Goal: Find specific page/section: Find specific page/section

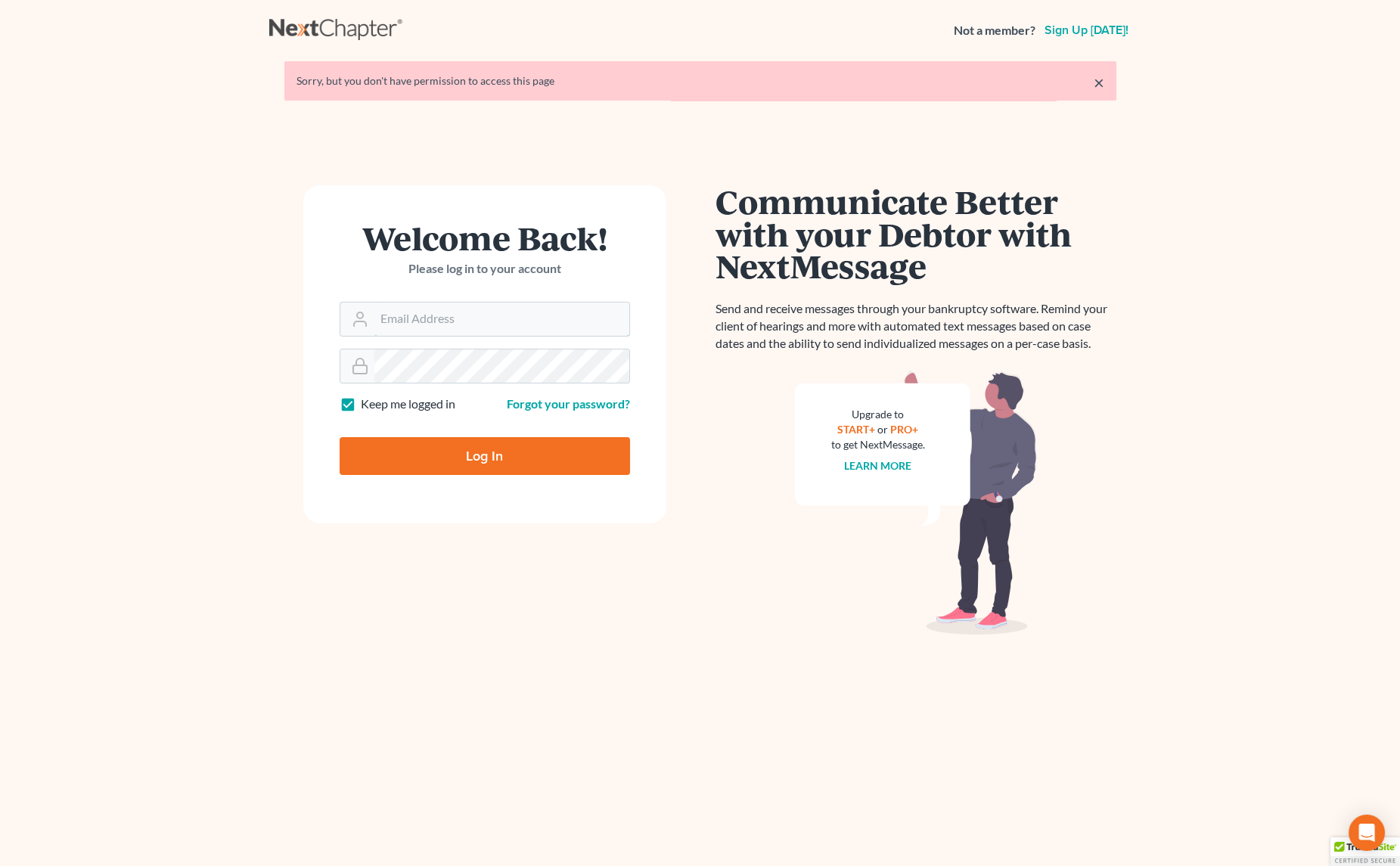
type input "[EMAIL_ADDRESS][PERSON_NAME][DOMAIN_NAME]"
click at [429, 447] on input "Log In" at bounding box center [485, 456] width 291 height 38
type input "Thinking..."
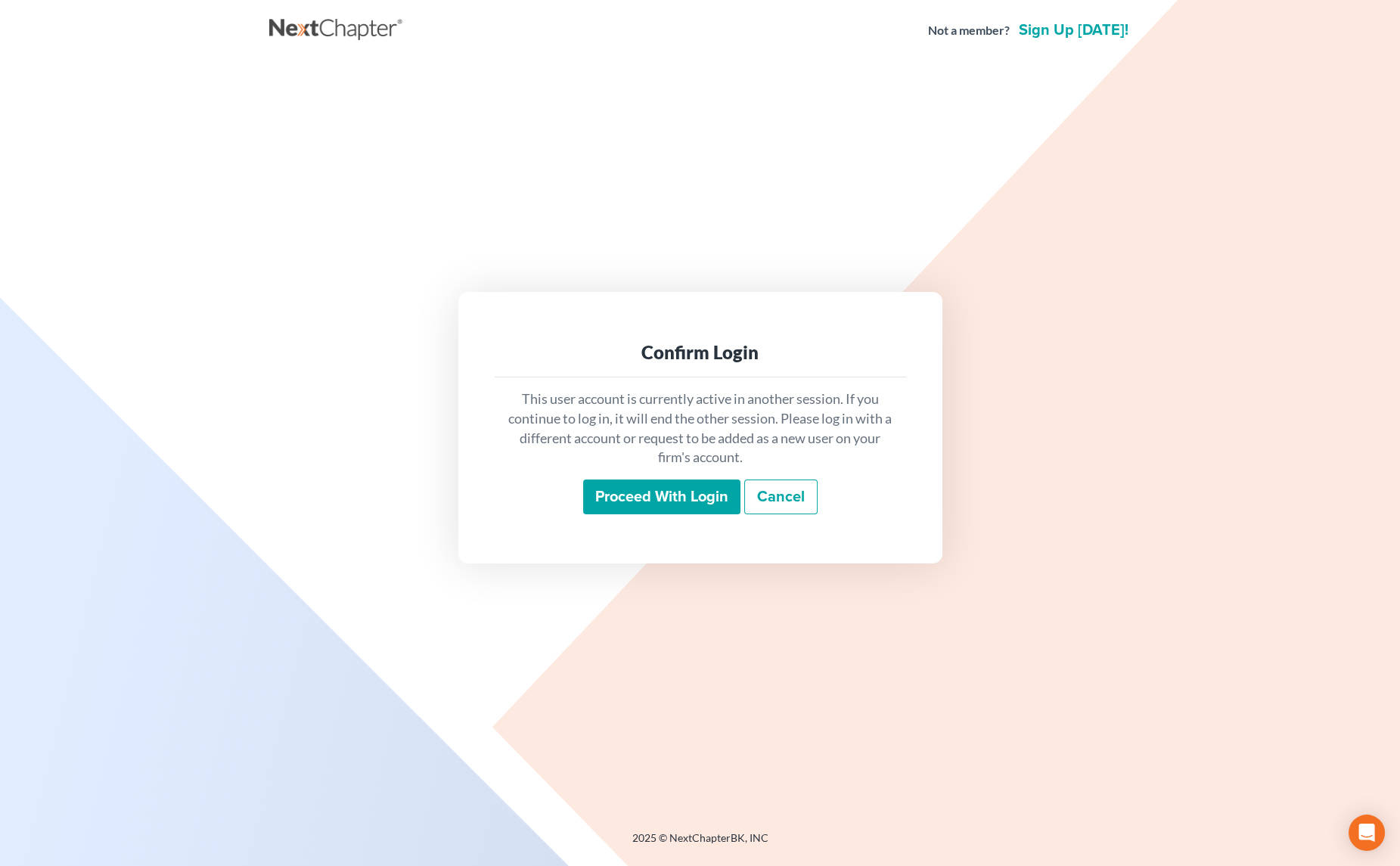
click at [658, 501] on input "Proceed with login" at bounding box center [662, 497] width 157 height 35
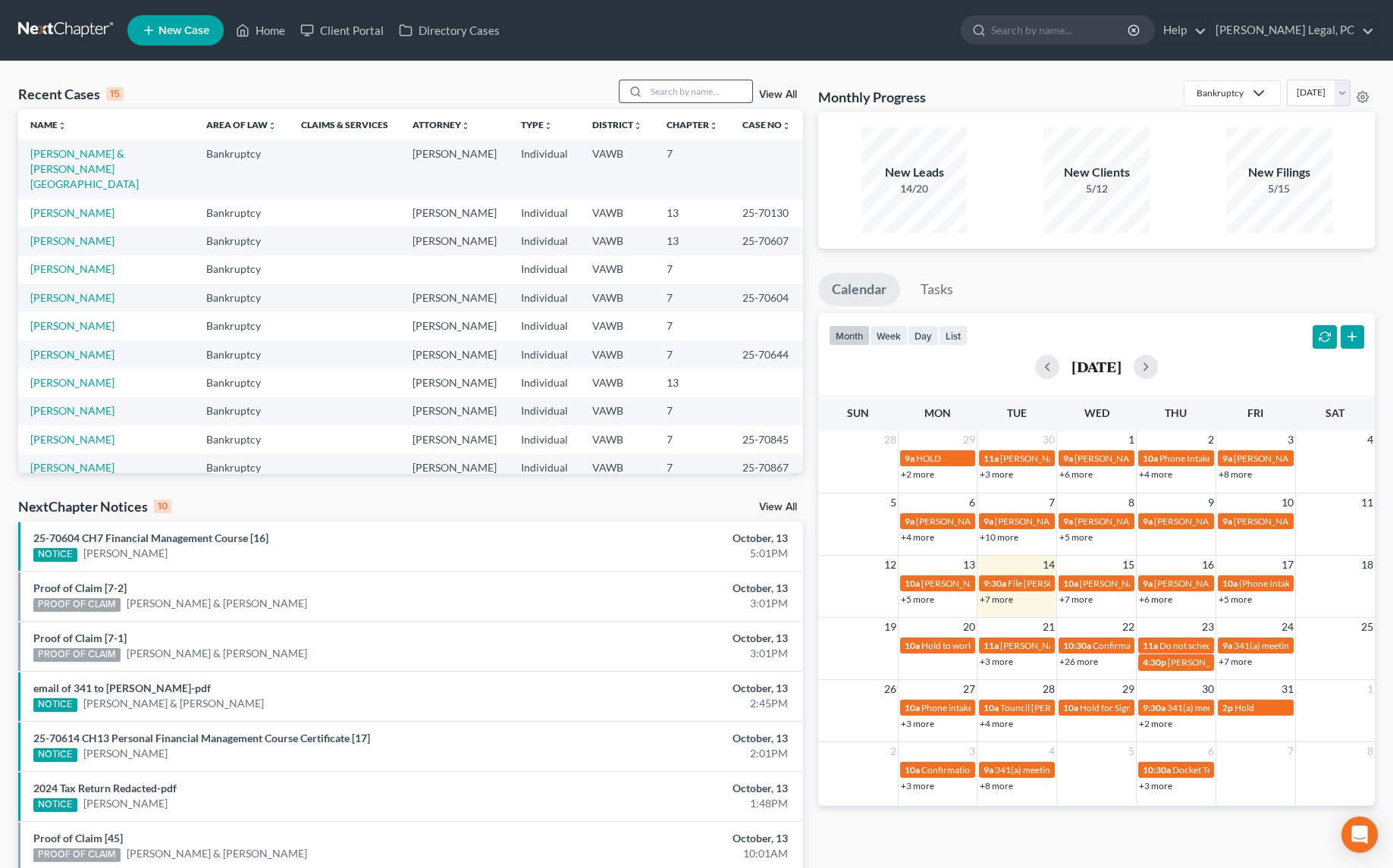
click at [698, 90] on input "search" at bounding box center [699, 91] width 106 height 22
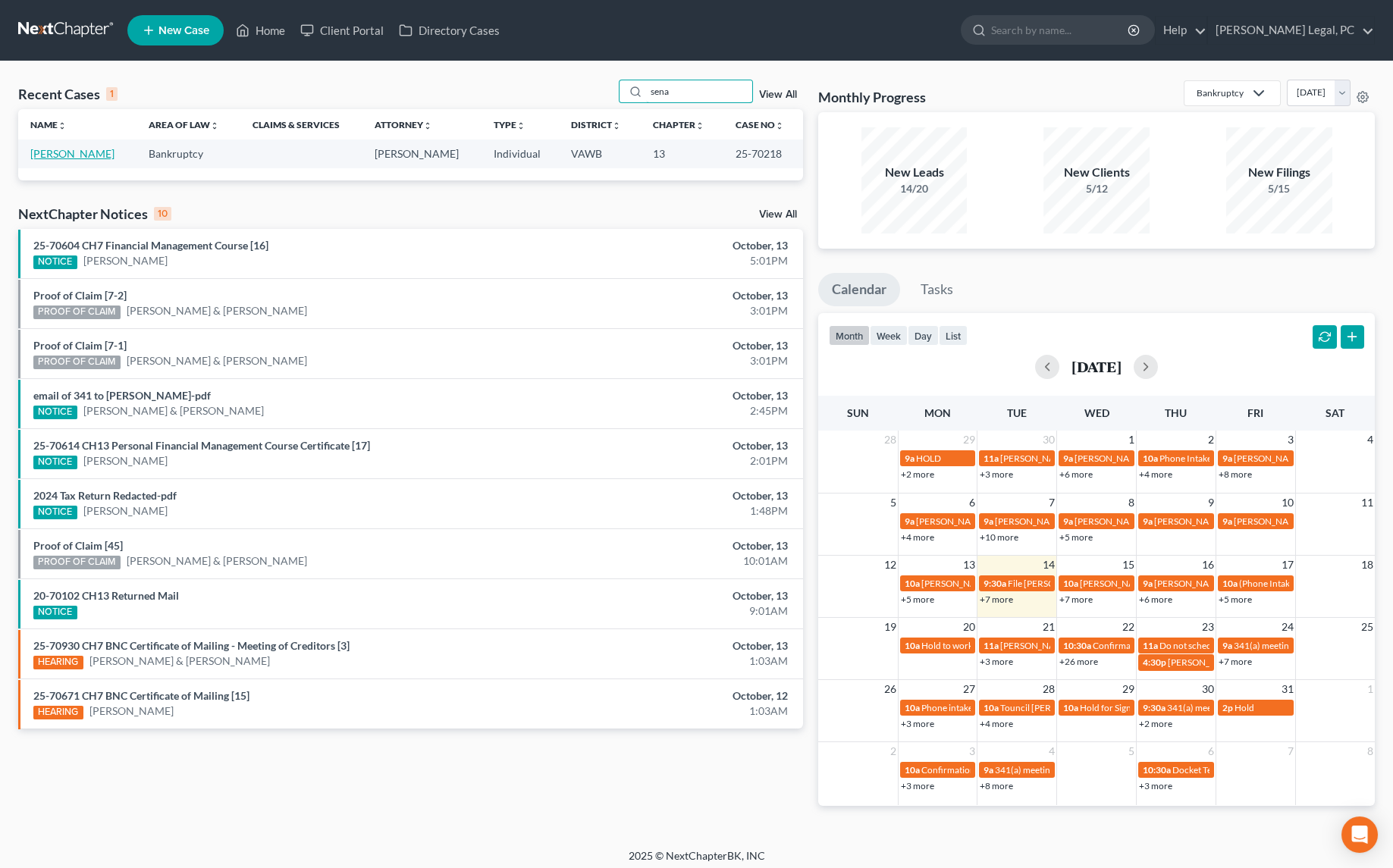
type input "sena"
click at [68, 152] on link "Pendleton, Sena" at bounding box center [72, 153] width 84 height 13
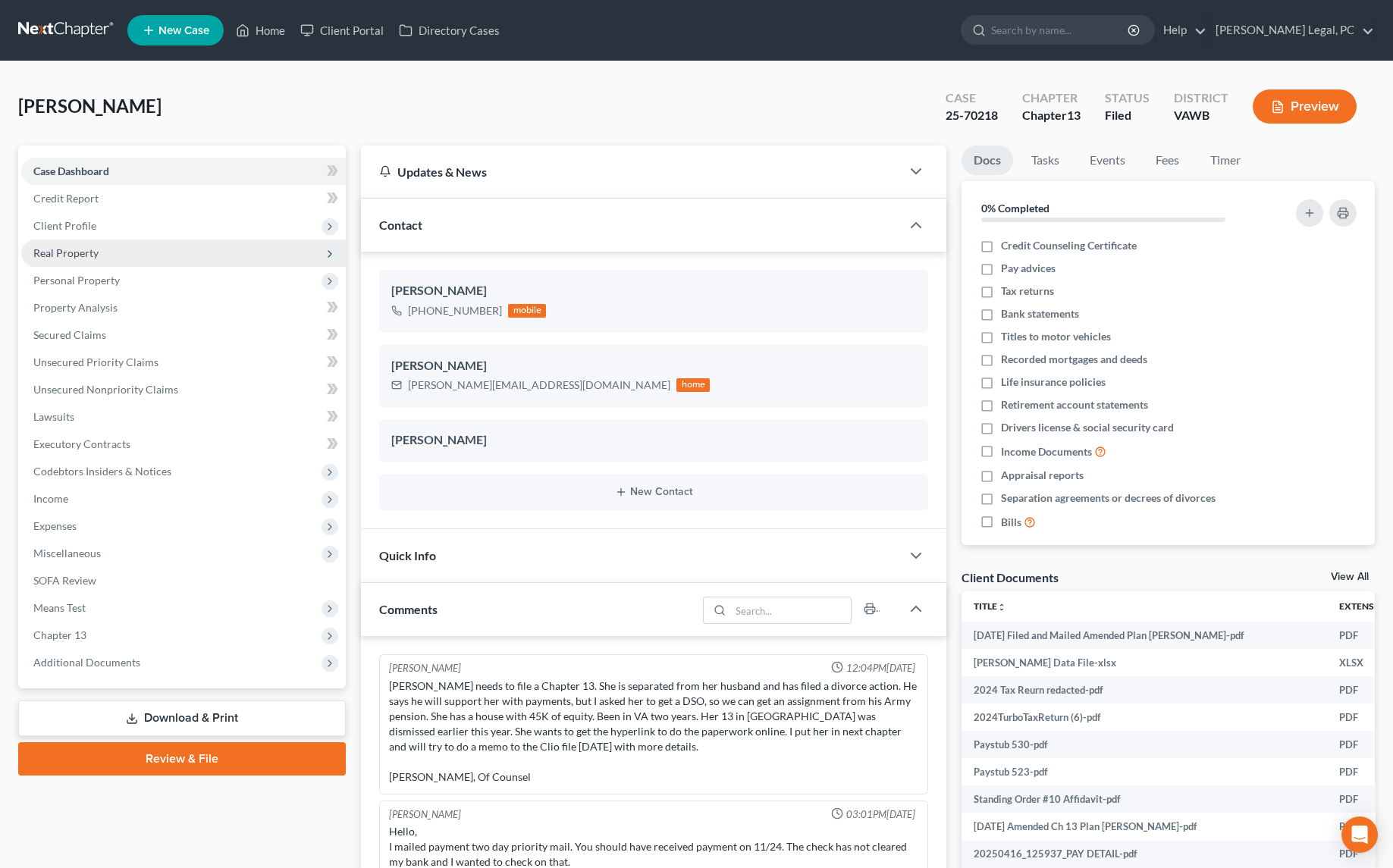
scroll to position [1326, 0]
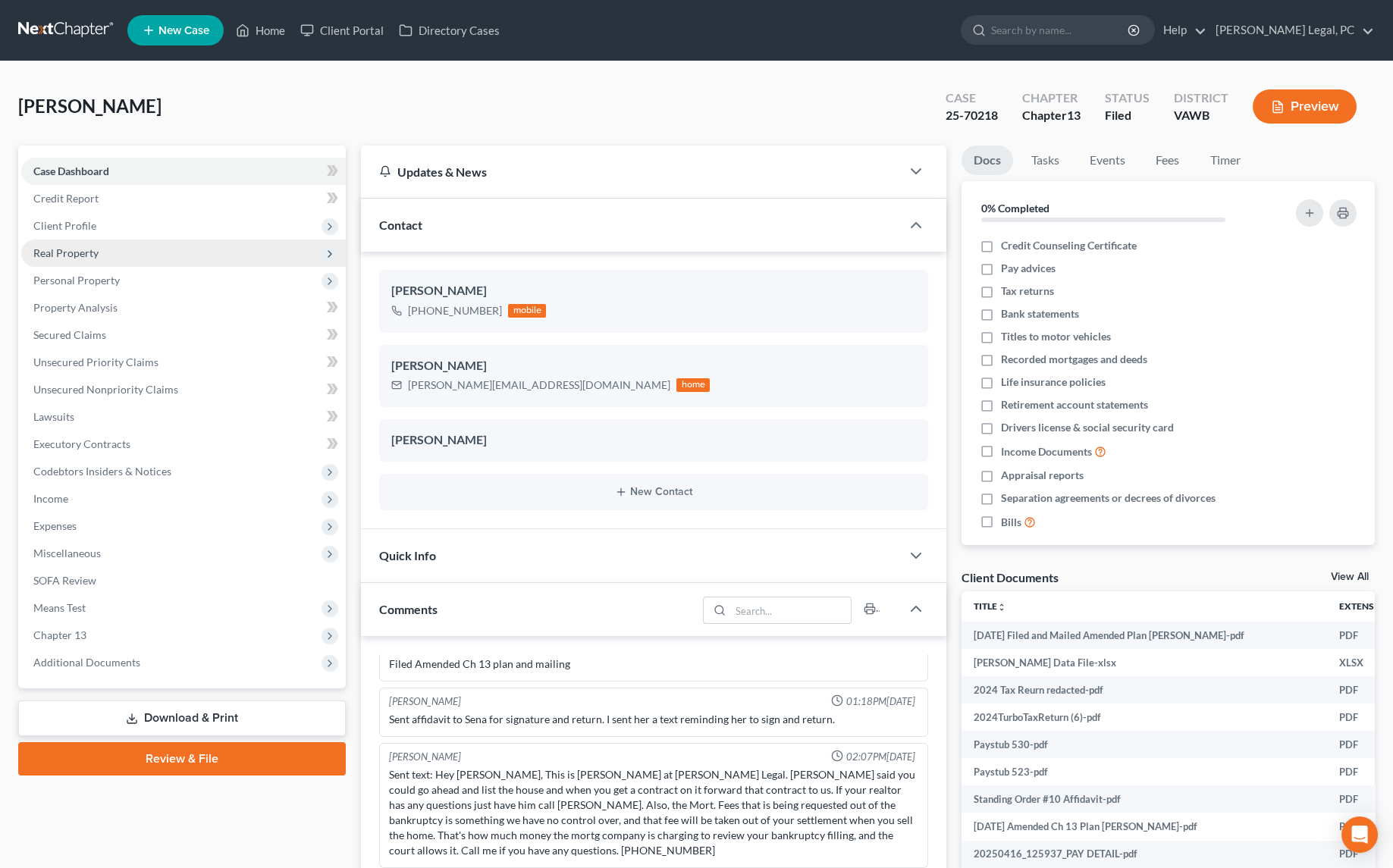
click at [77, 245] on span "Real Property" at bounding box center [183, 253] width 324 height 27
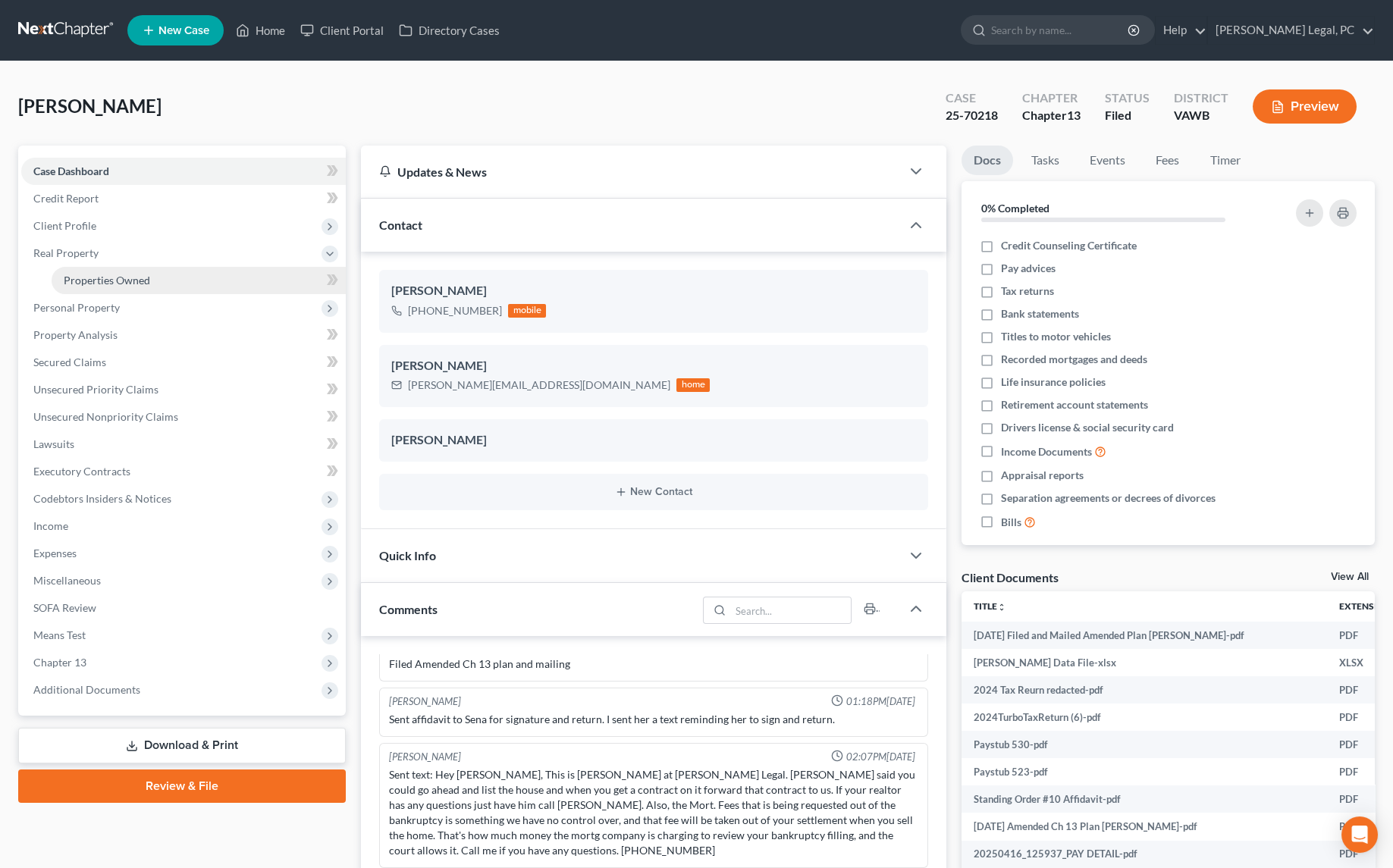
click at [93, 282] on span "Properties Owned" at bounding box center [107, 280] width 87 height 13
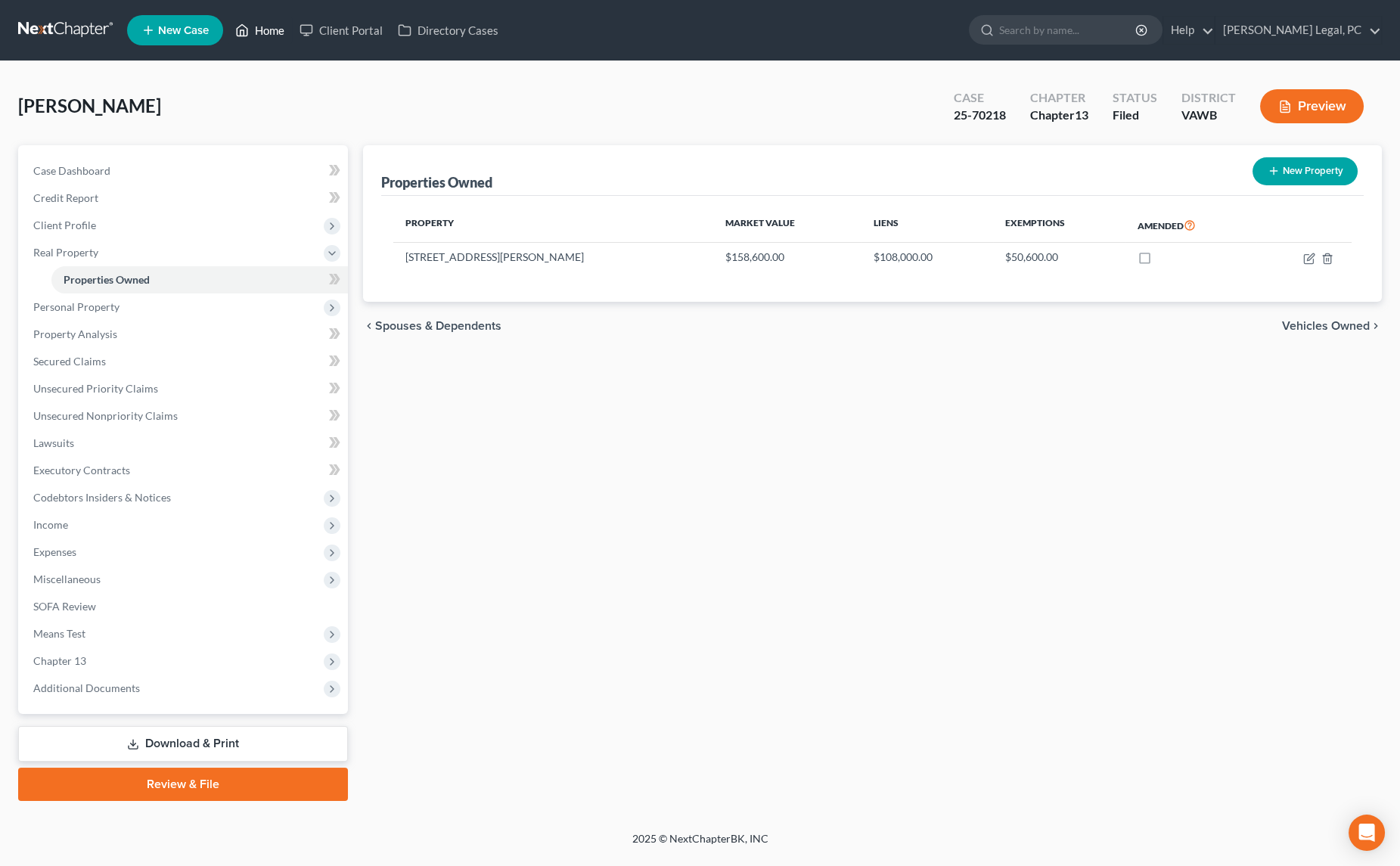
click at [269, 28] on link "Home" at bounding box center [260, 30] width 64 height 27
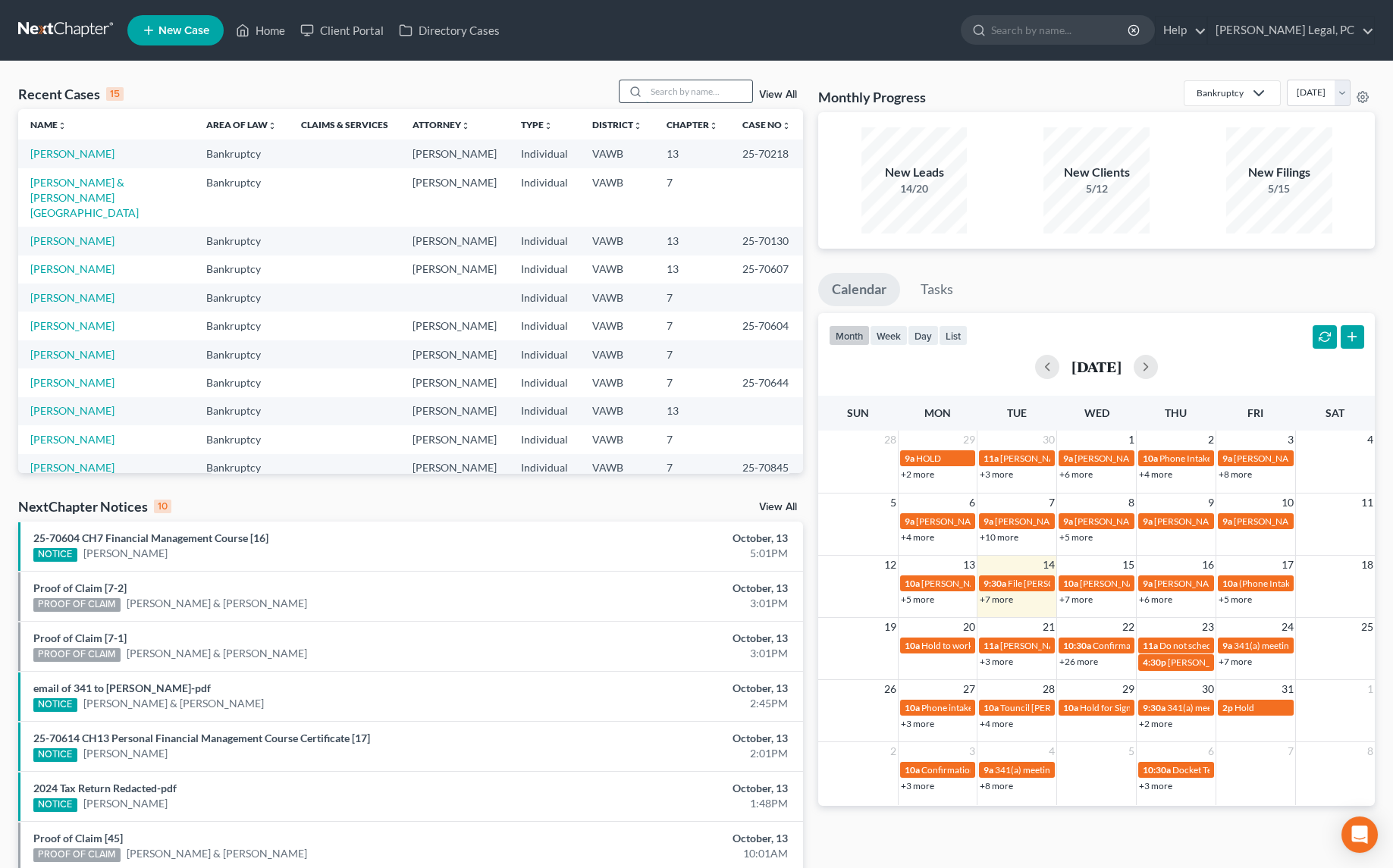
click at [660, 86] on input "search" at bounding box center [699, 91] width 106 height 22
type input "faidley"
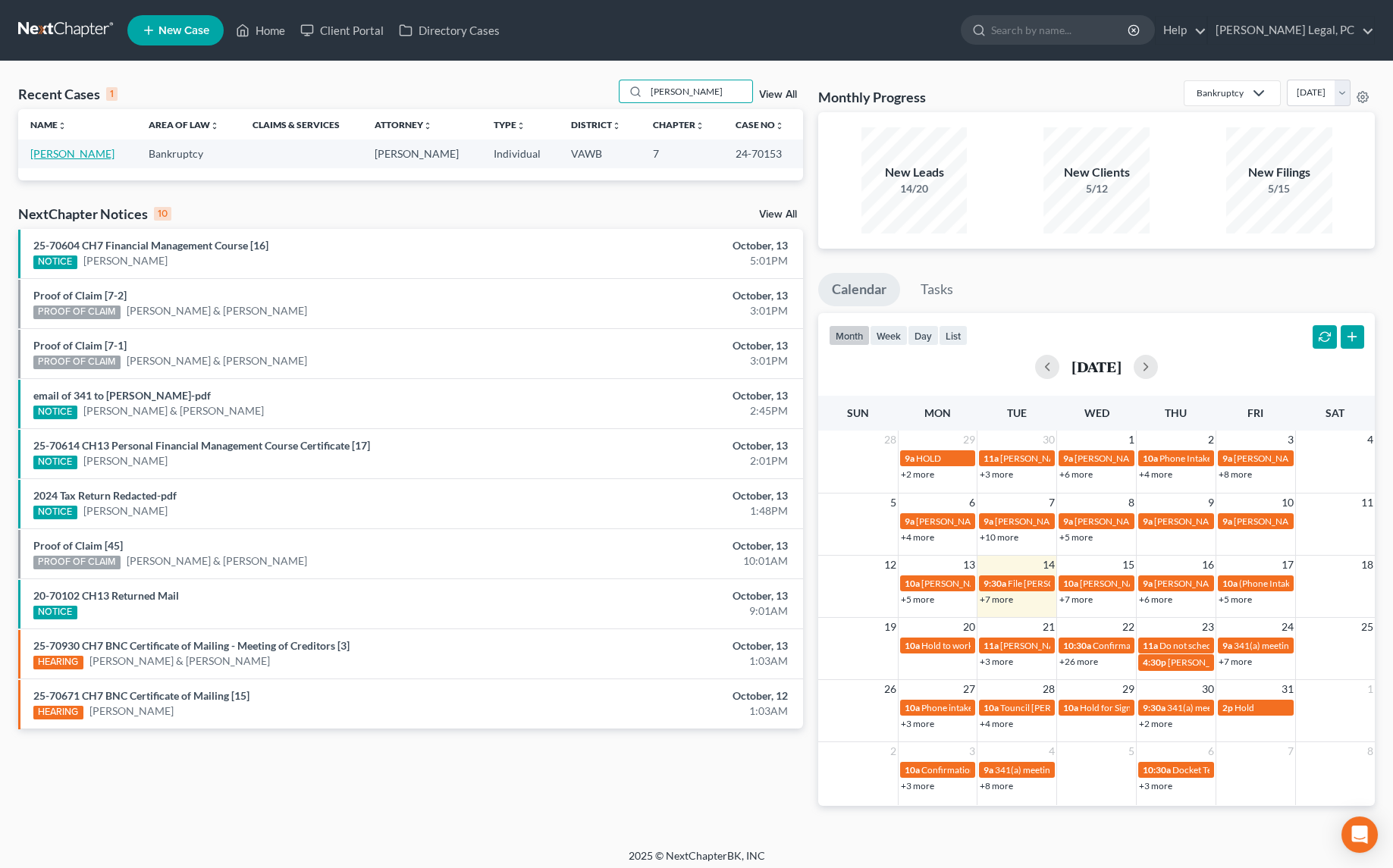
click at [80, 151] on link "Faidley, William" at bounding box center [72, 153] width 84 height 13
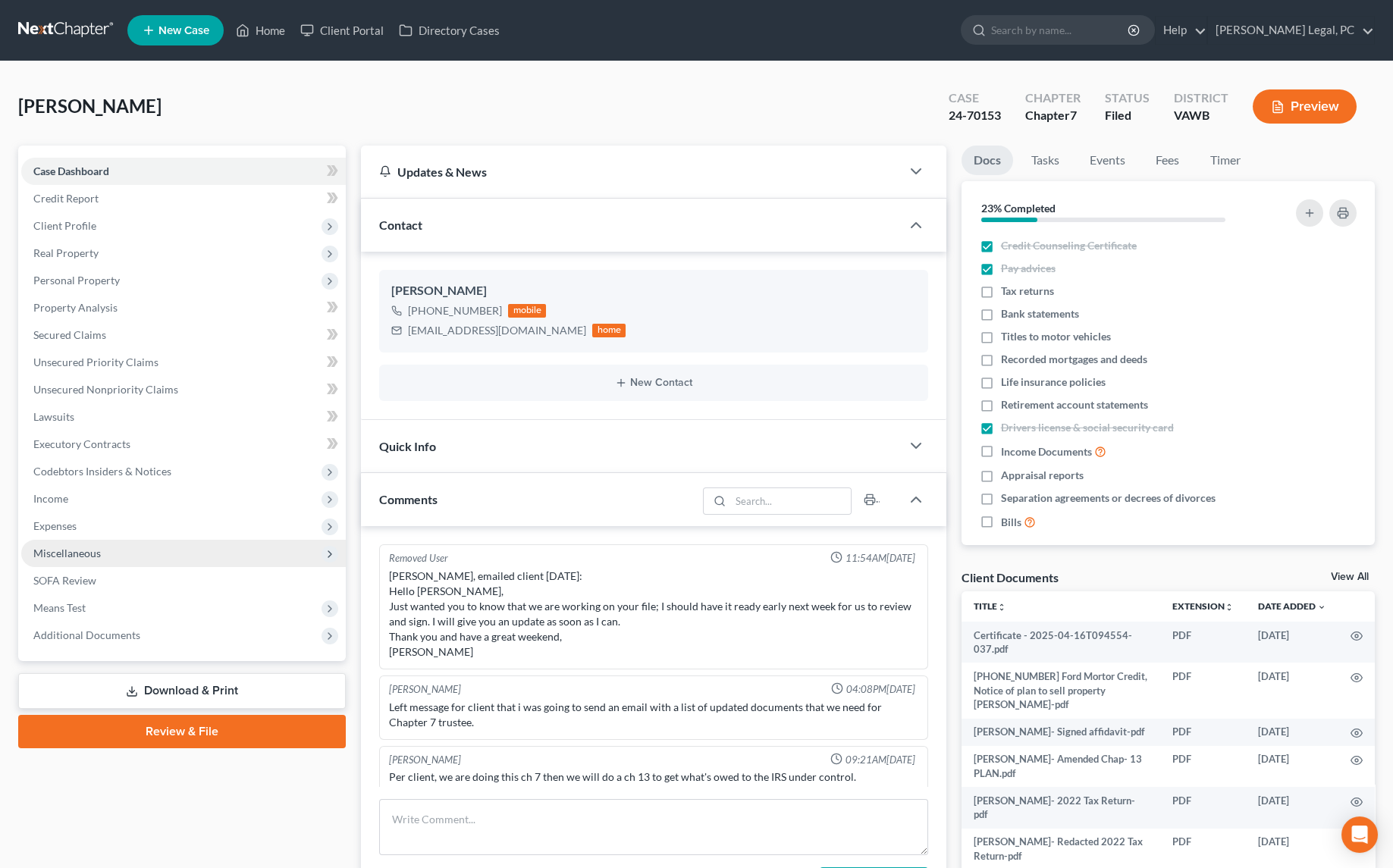
scroll to position [5, 0]
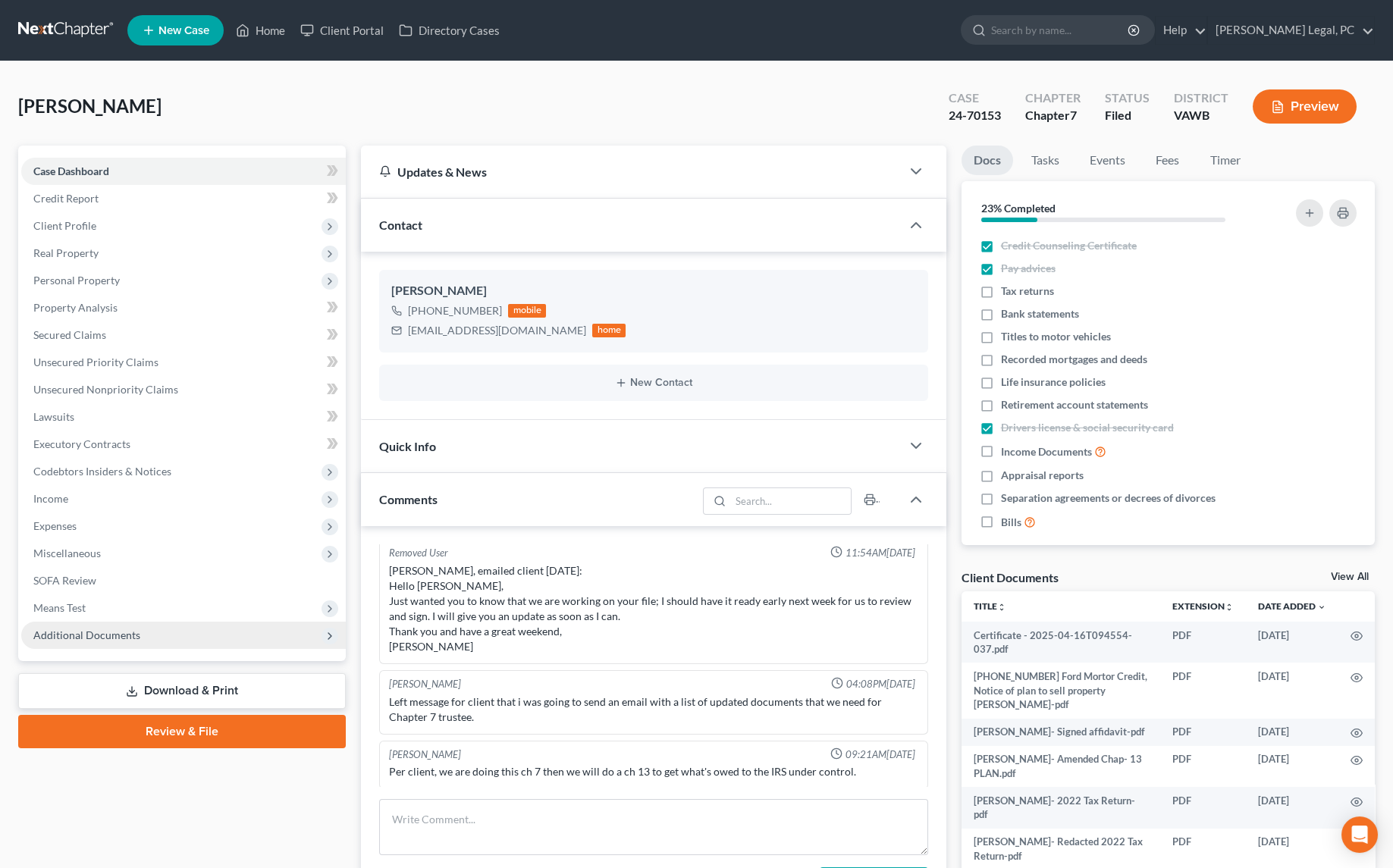
click at [98, 630] on span "Additional Documents" at bounding box center [87, 634] width 107 height 13
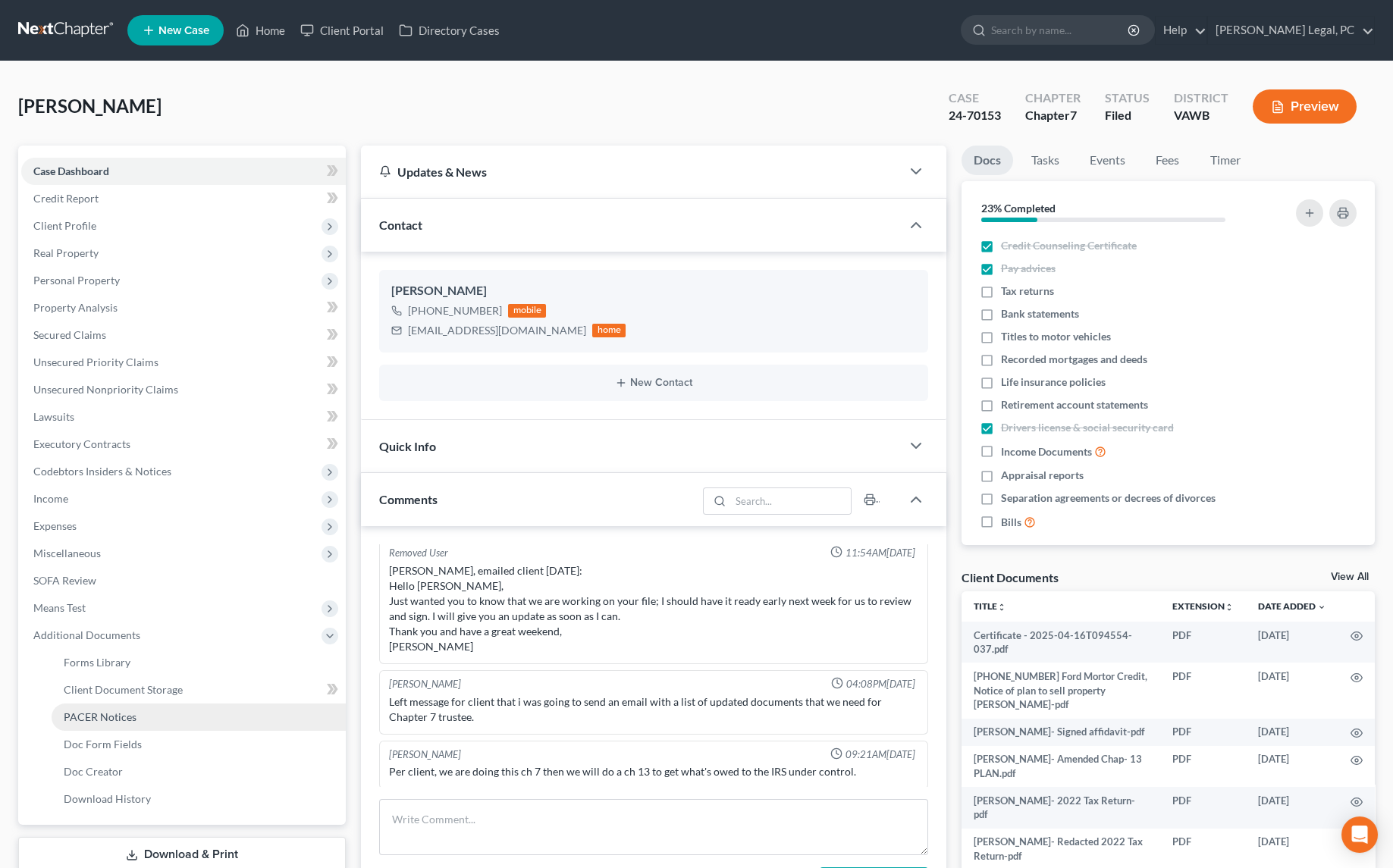
click at [94, 706] on link "PACER Notices" at bounding box center [199, 717] width 295 height 27
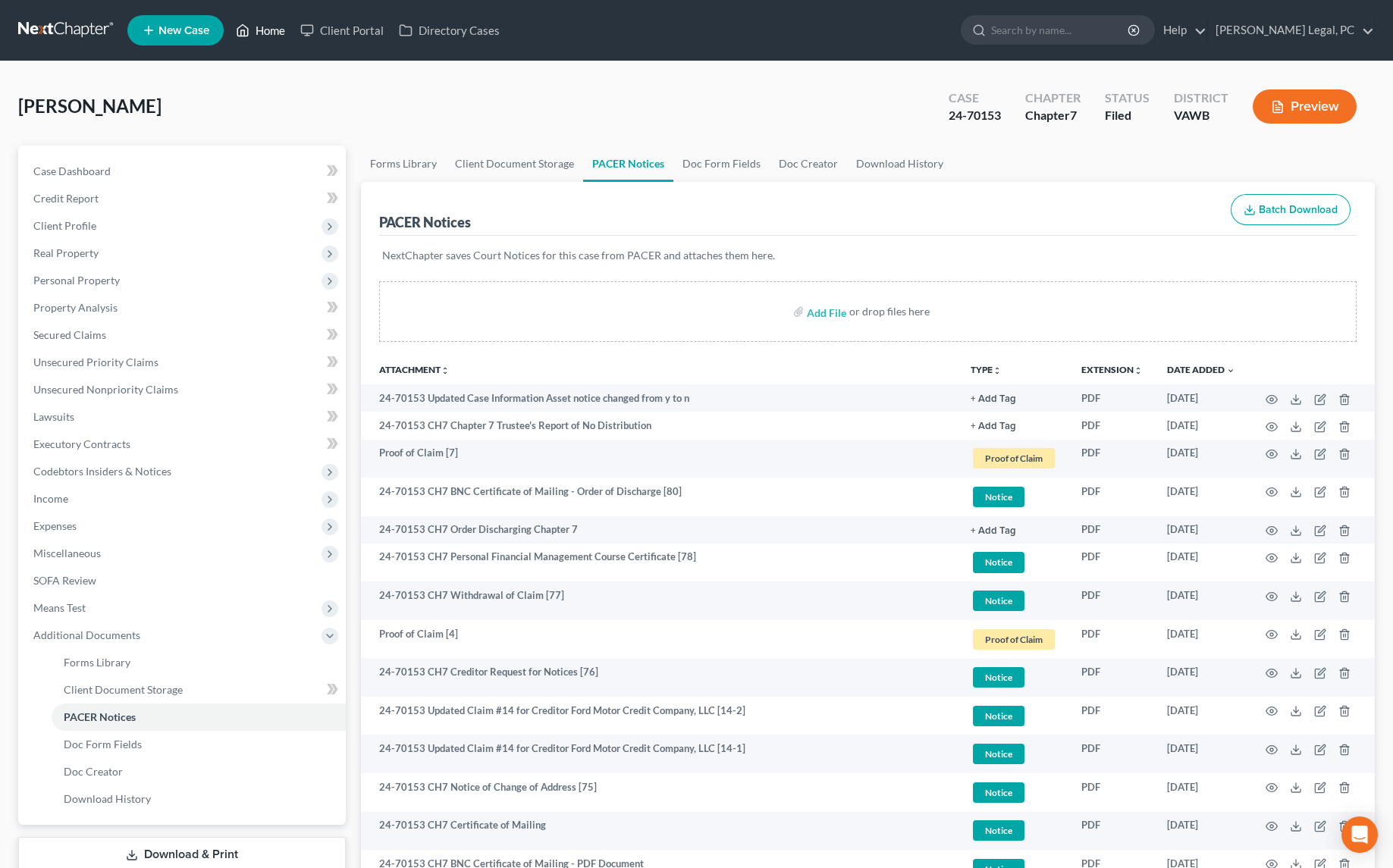
click at [259, 30] on link "Home" at bounding box center [260, 30] width 65 height 27
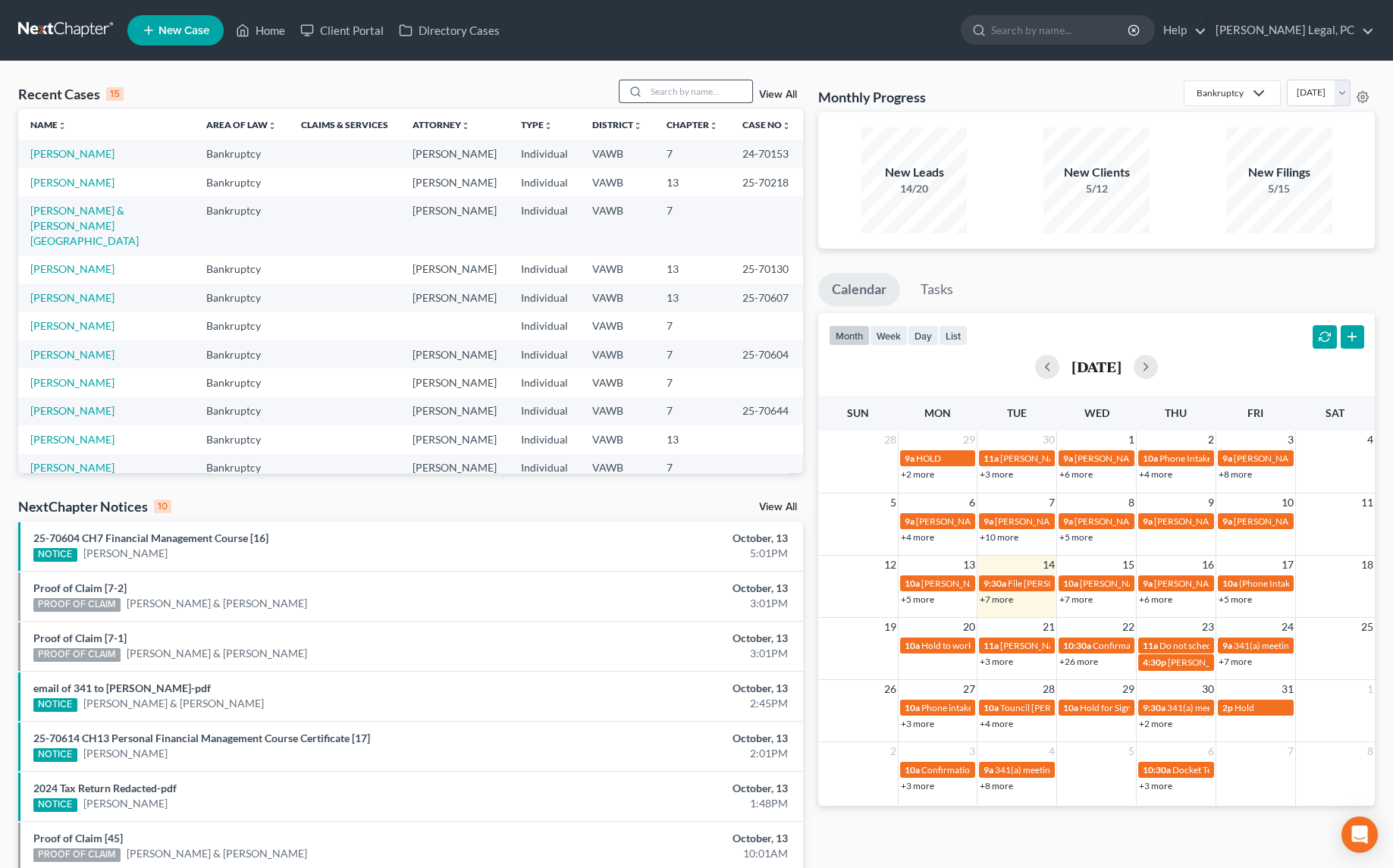
click at [695, 86] on input "search" at bounding box center [699, 91] width 106 height 22
type input "cornett"
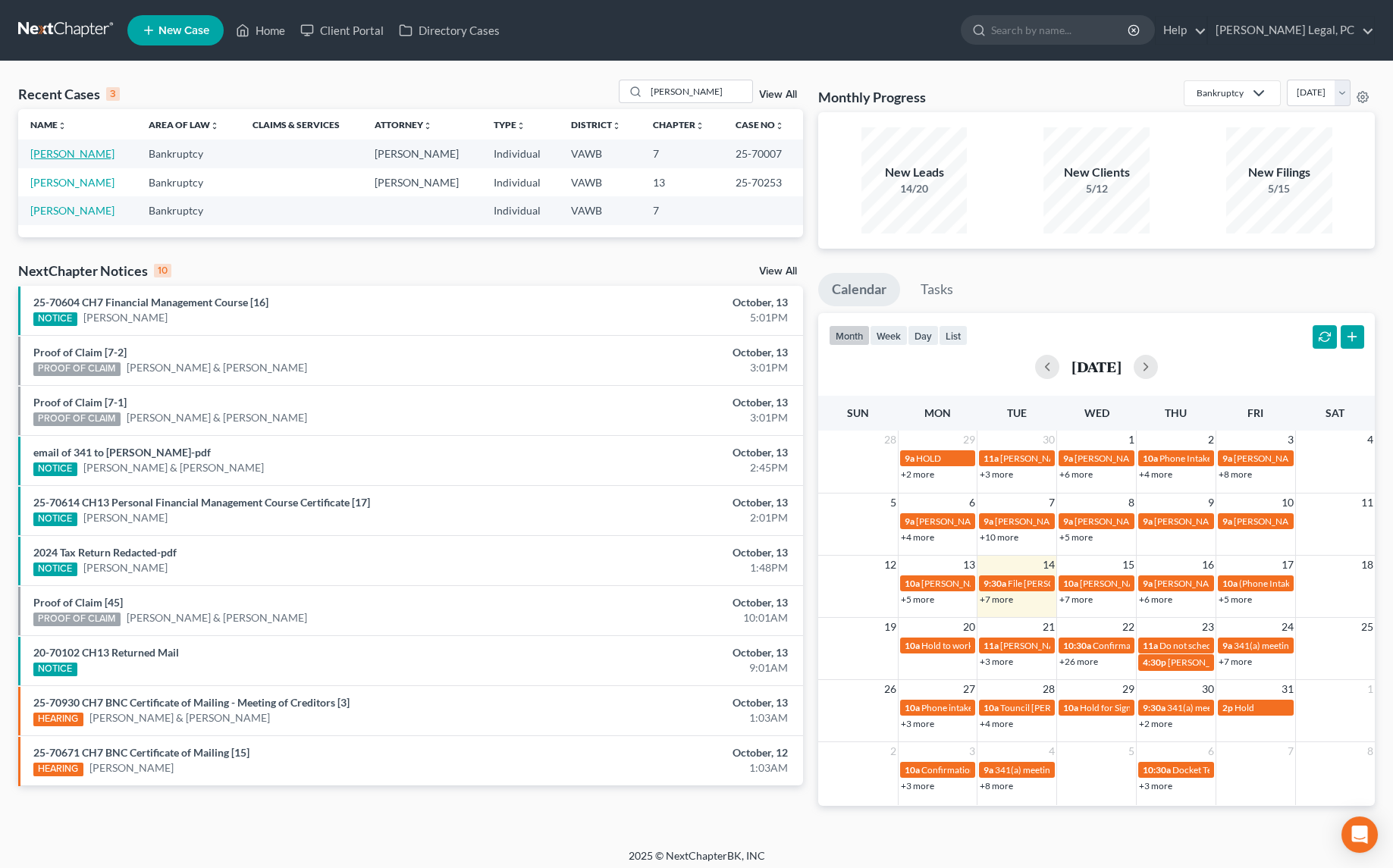
click at [58, 148] on link "Cornette, Christopher" at bounding box center [72, 153] width 84 height 13
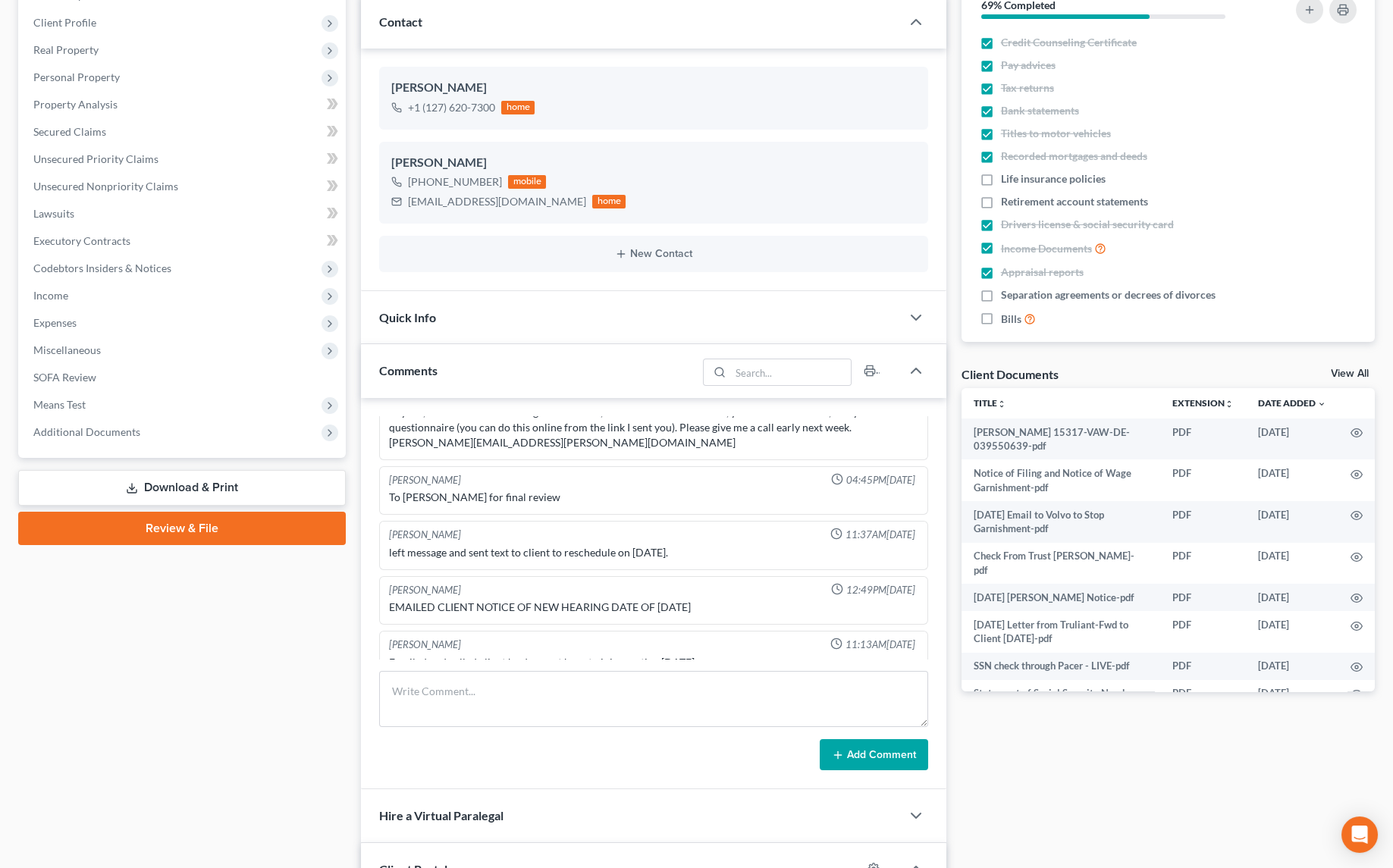
scroll to position [206, 0]
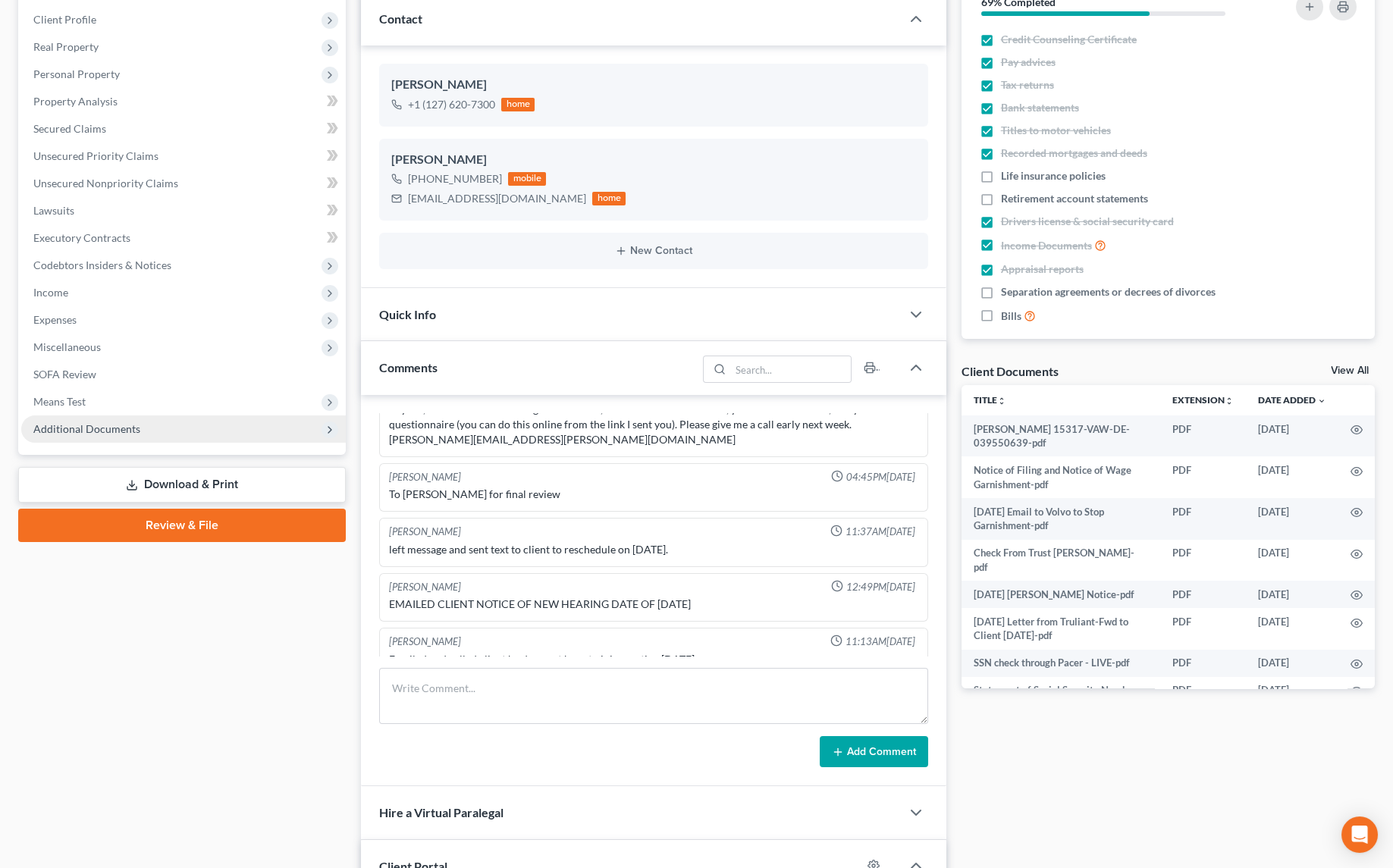
click at [112, 430] on span "Additional Documents" at bounding box center [87, 428] width 107 height 13
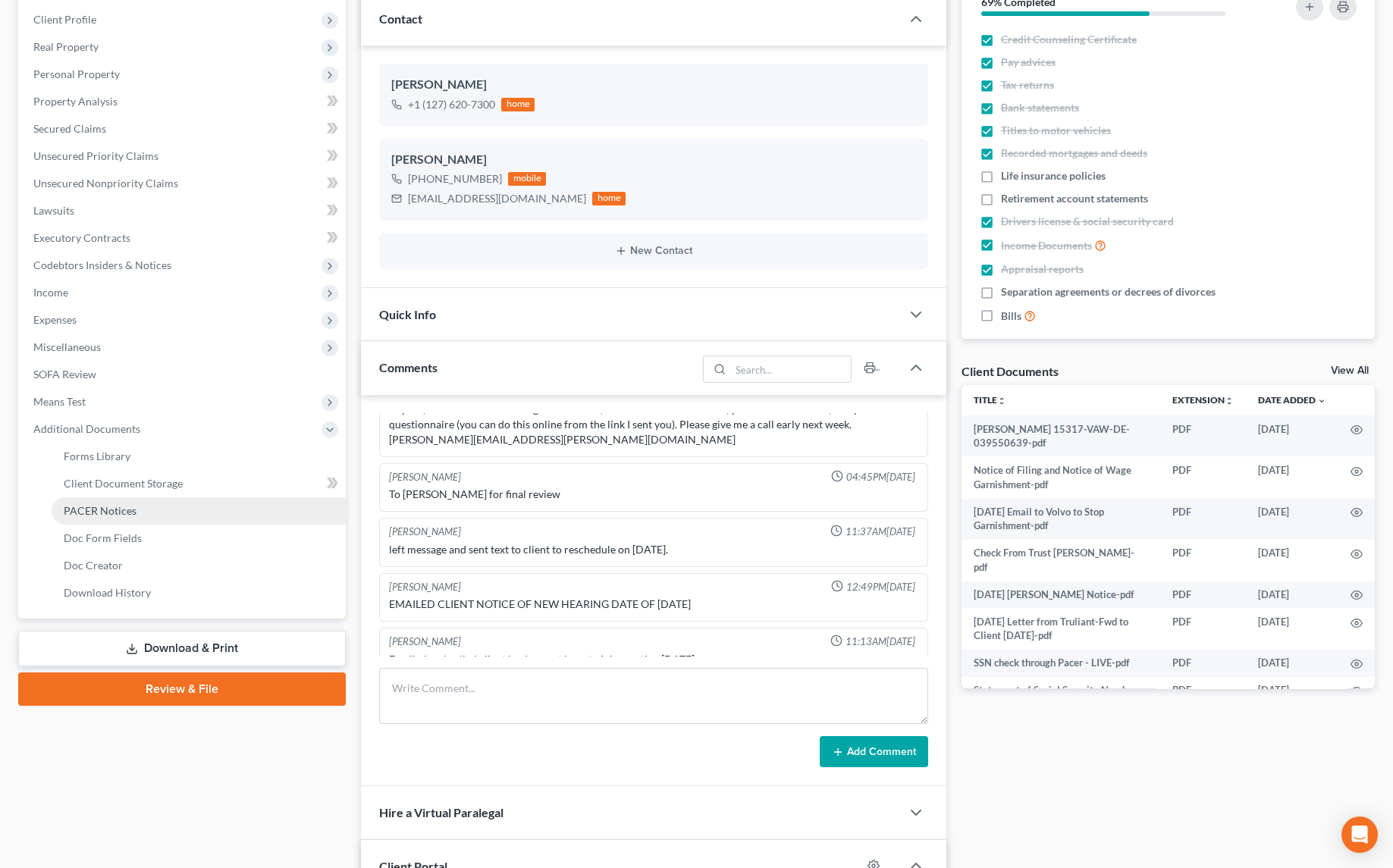
click at [96, 508] on span "PACER Notices" at bounding box center [100, 510] width 73 height 13
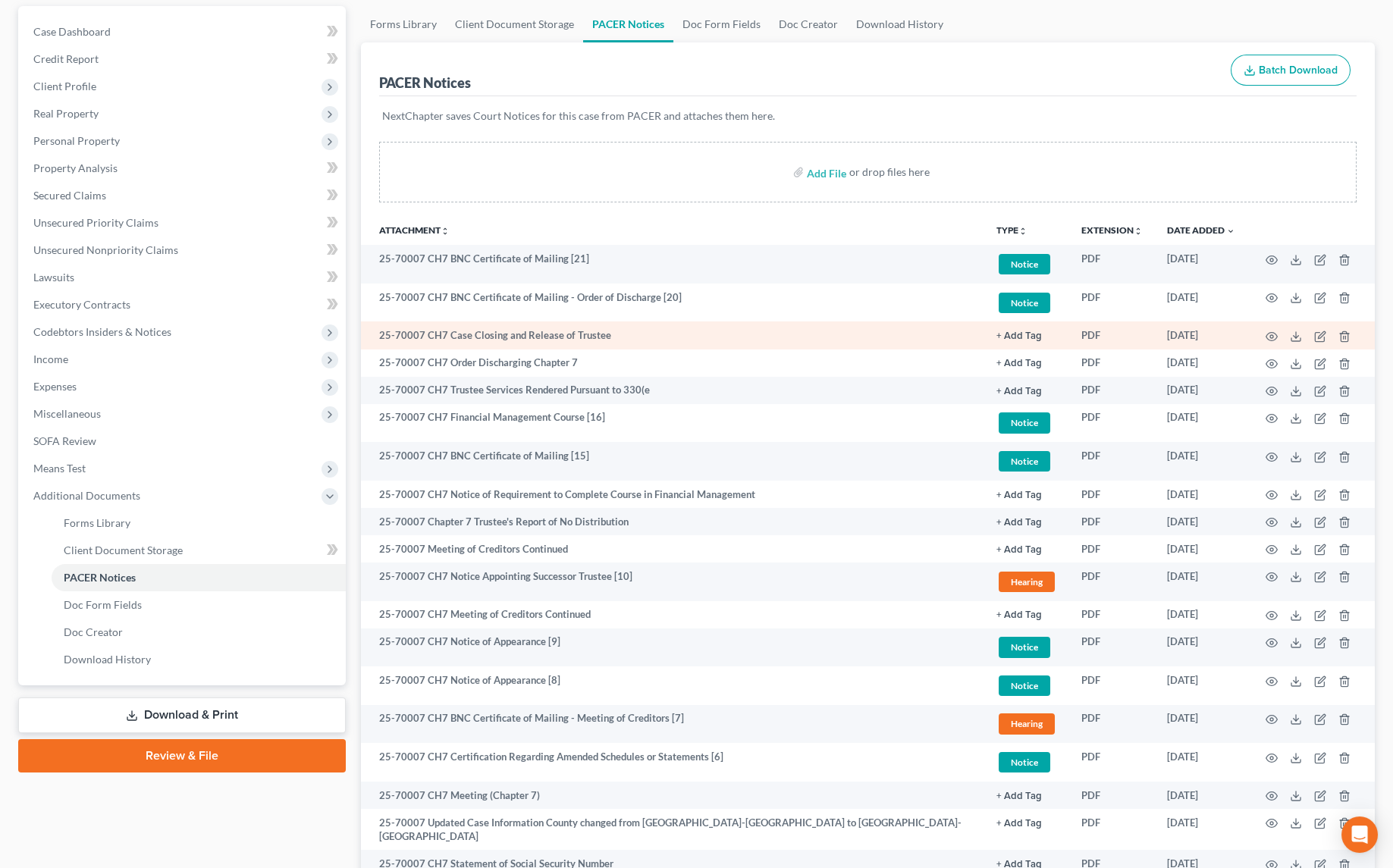
scroll to position [121, 0]
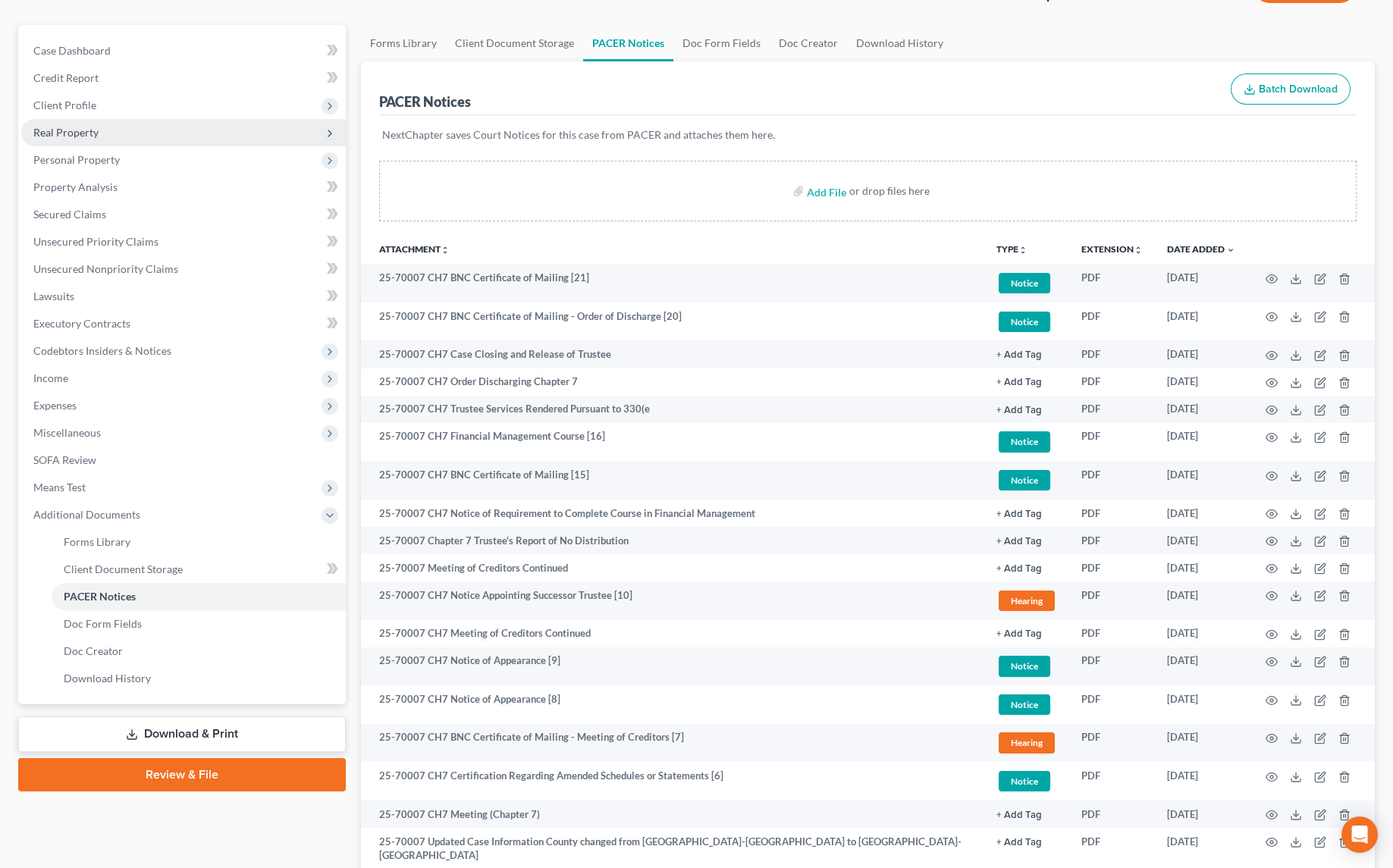
click at [60, 134] on span "Real Property" at bounding box center [66, 132] width 65 height 13
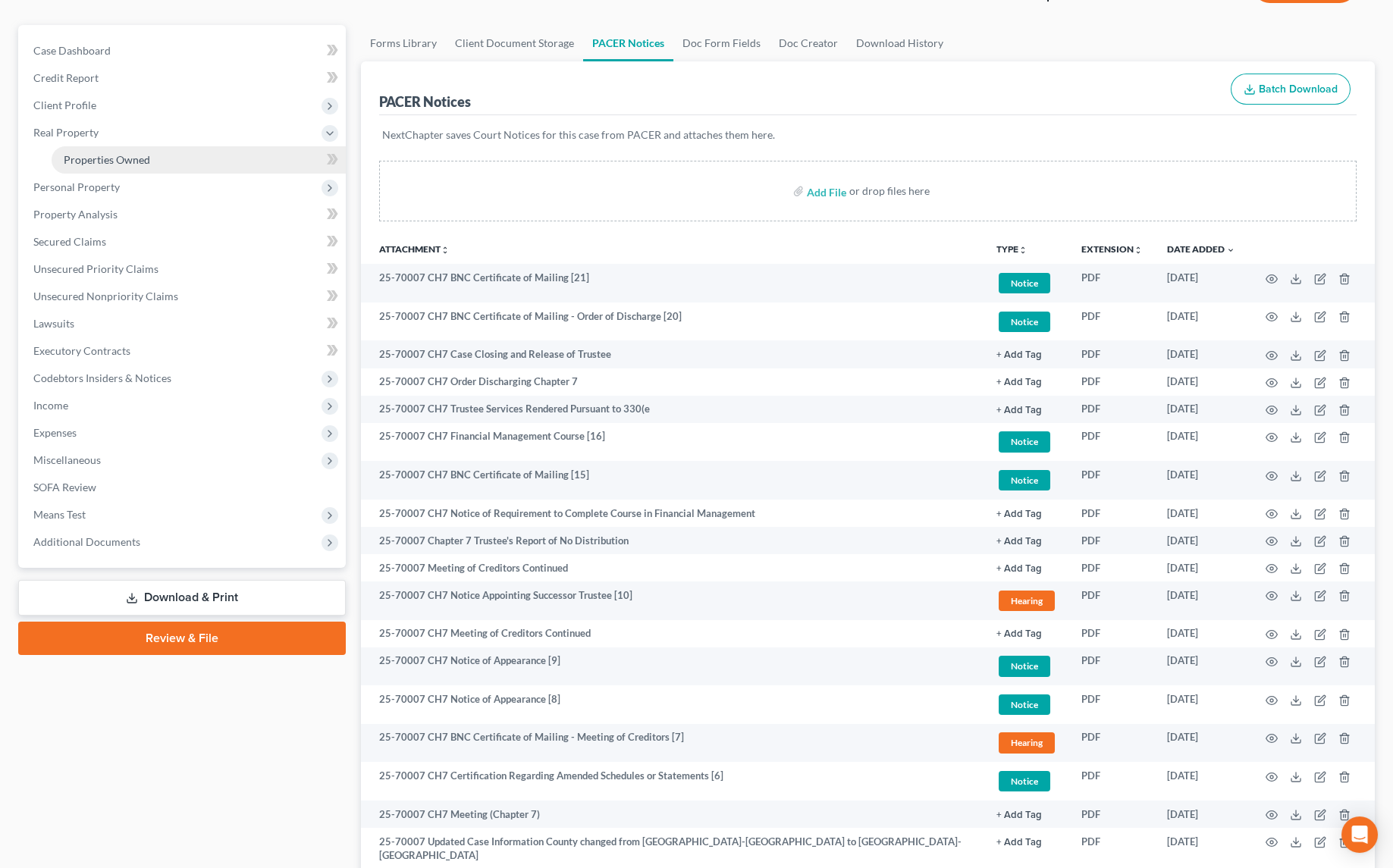
click at [82, 153] on span "Properties Owned" at bounding box center [107, 159] width 87 height 13
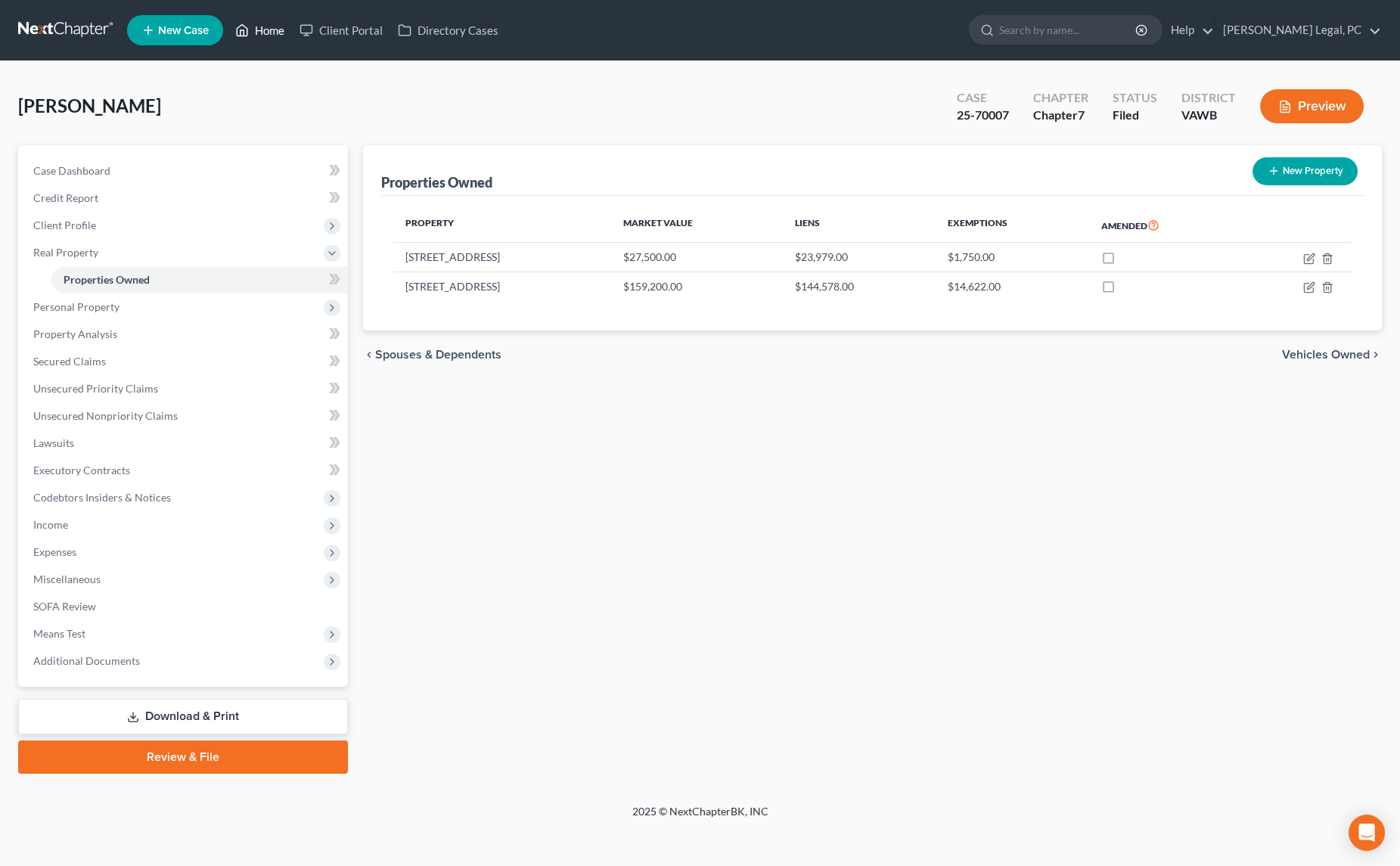
click at [265, 39] on link "Home" at bounding box center [260, 30] width 64 height 27
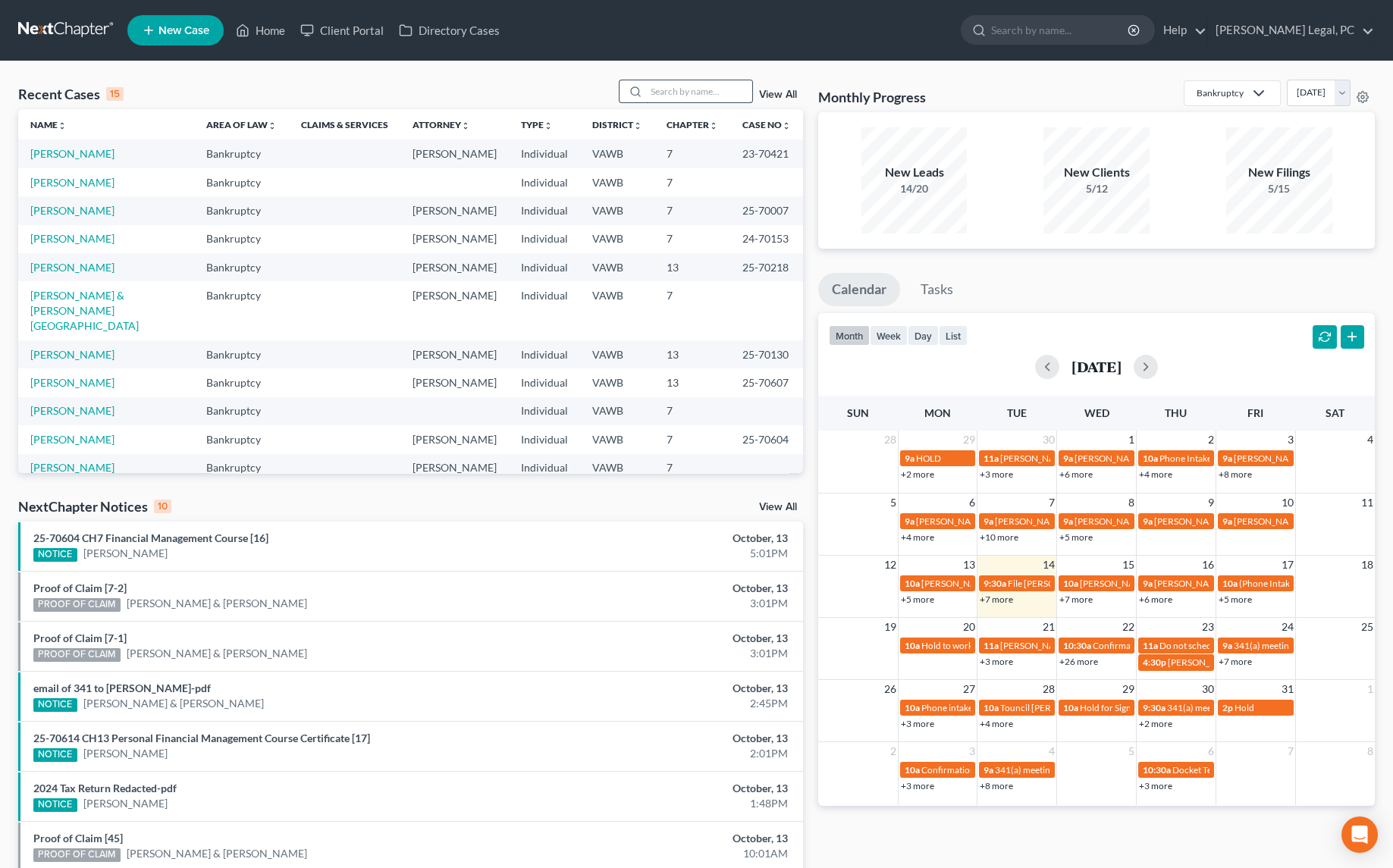
click at [678, 86] on input "search" at bounding box center [699, 91] width 106 height 22
click at [106, 210] on link "Cornette, Christopher" at bounding box center [72, 210] width 84 height 13
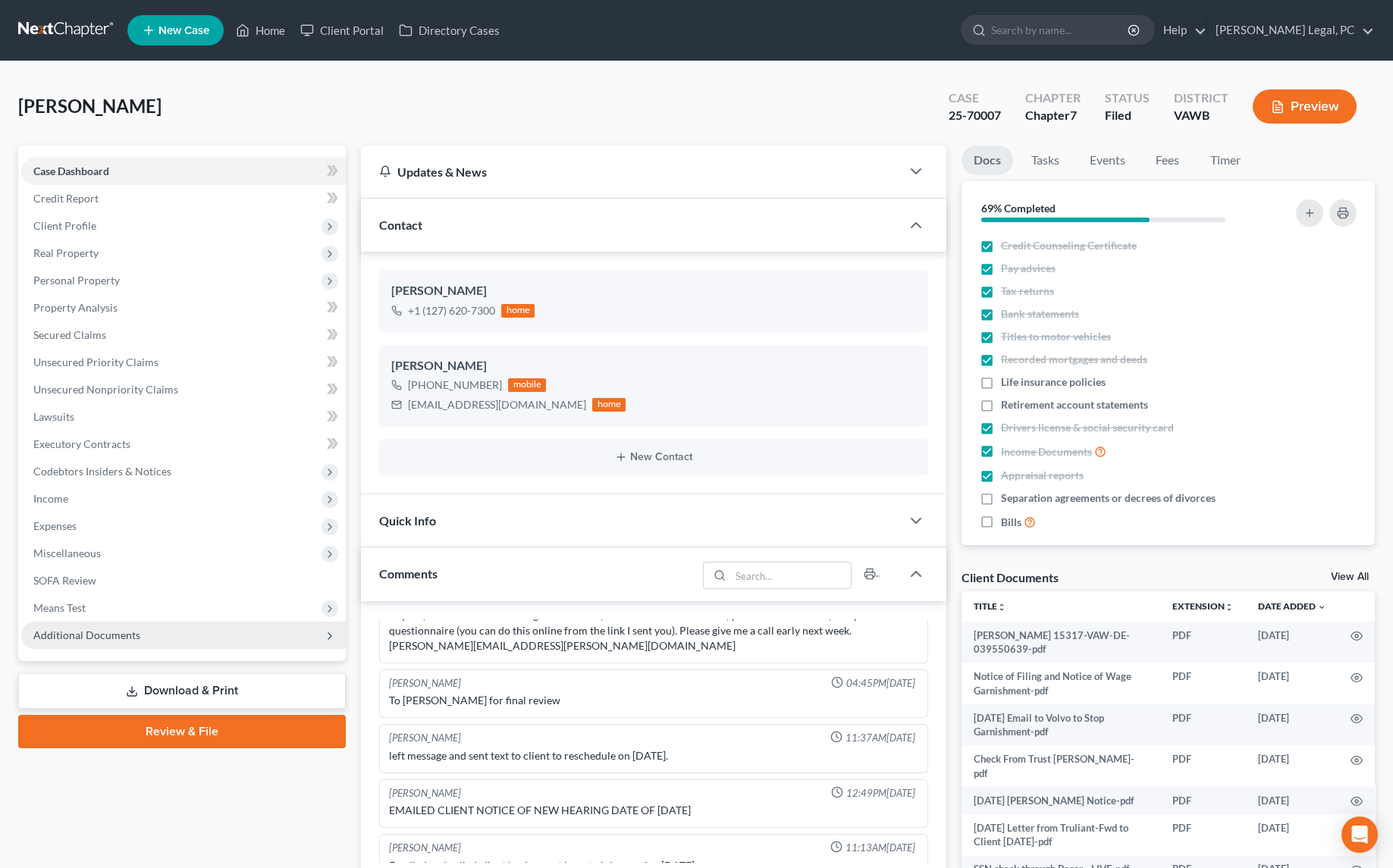
click at [105, 632] on span "Additional Documents" at bounding box center [87, 634] width 107 height 13
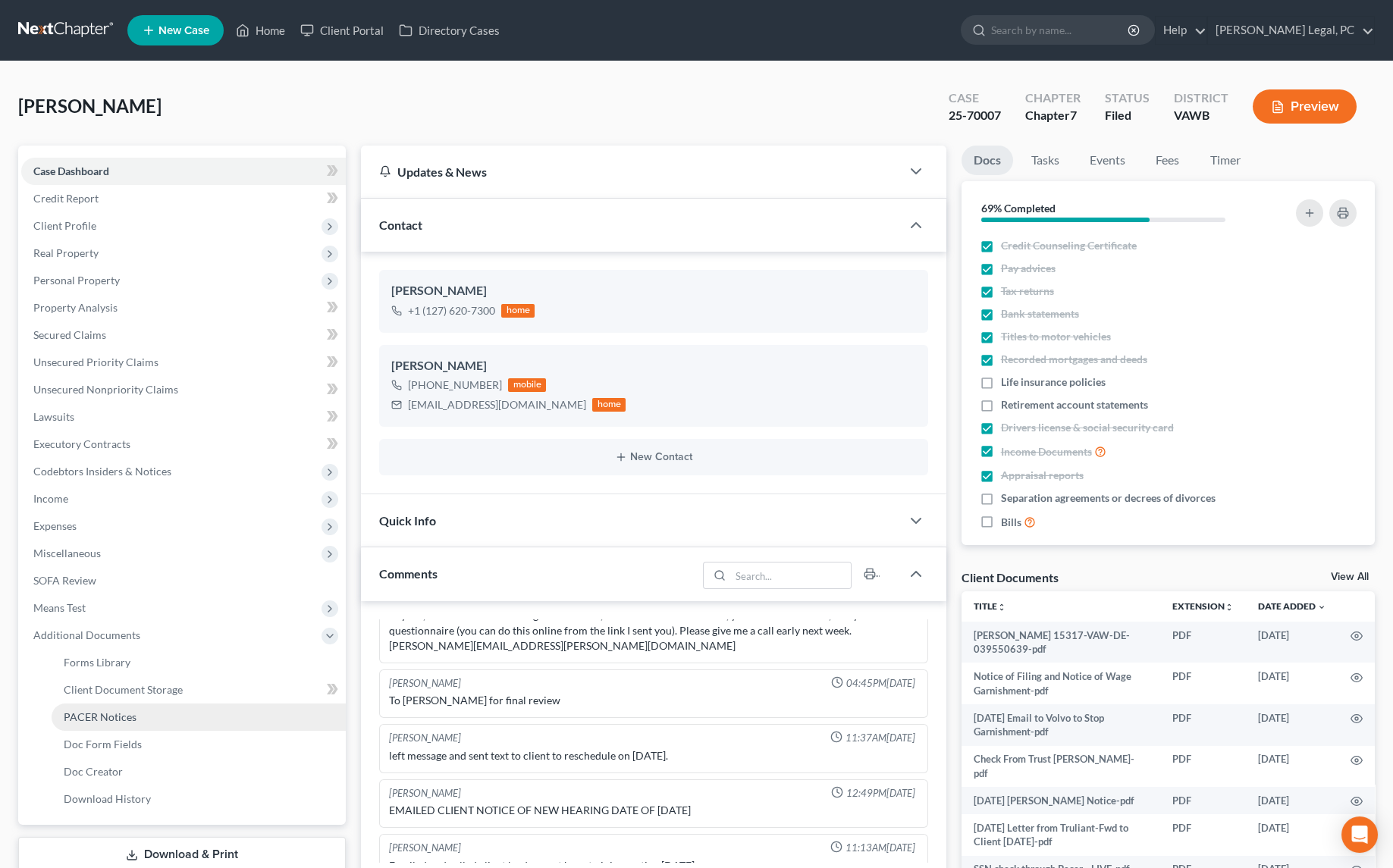
click at [90, 710] on span "PACER Notices" at bounding box center [100, 716] width 73 height 13
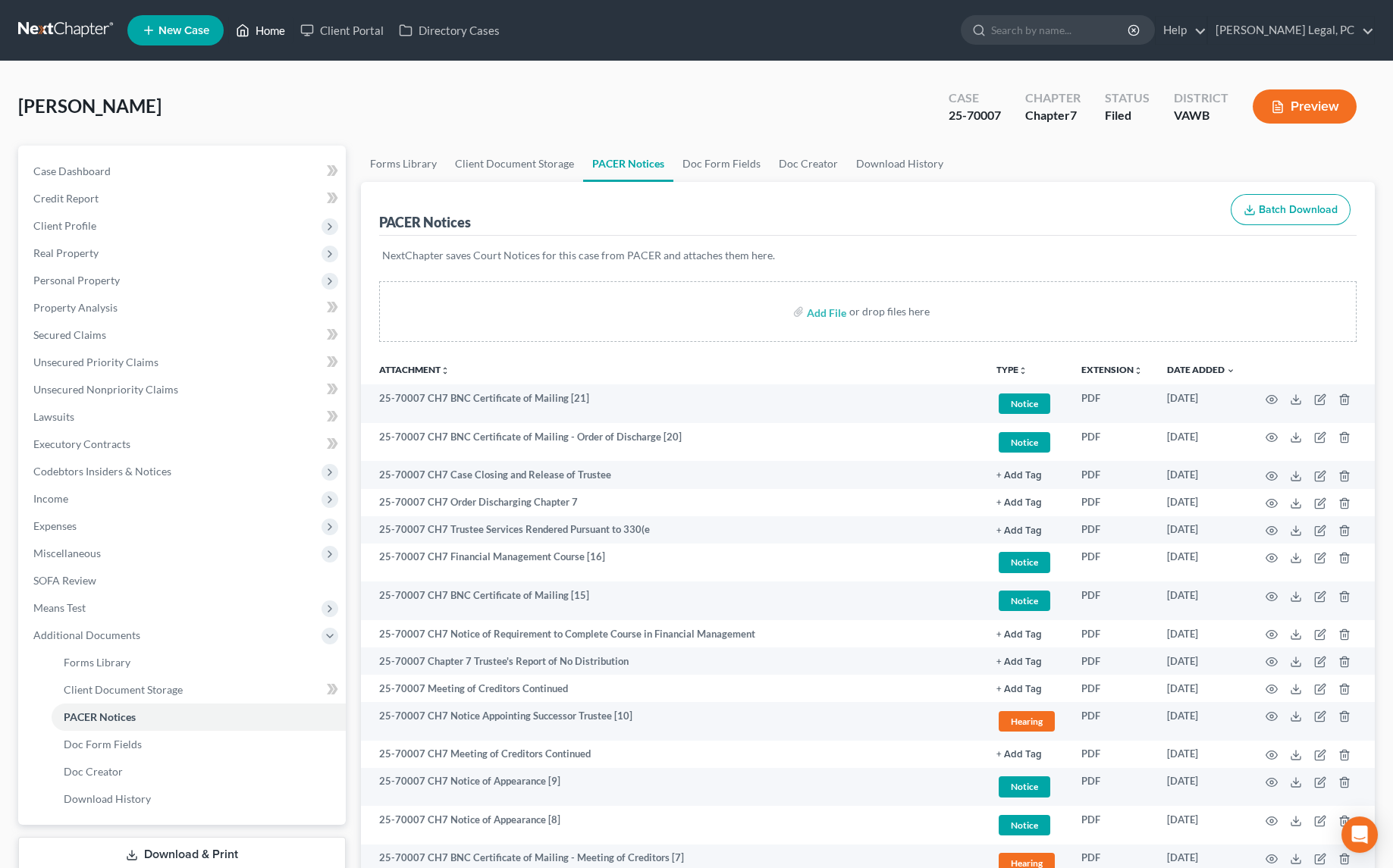
click at [258, 32] on link "Home" at bounding box center [260, 30] width 65 height 27
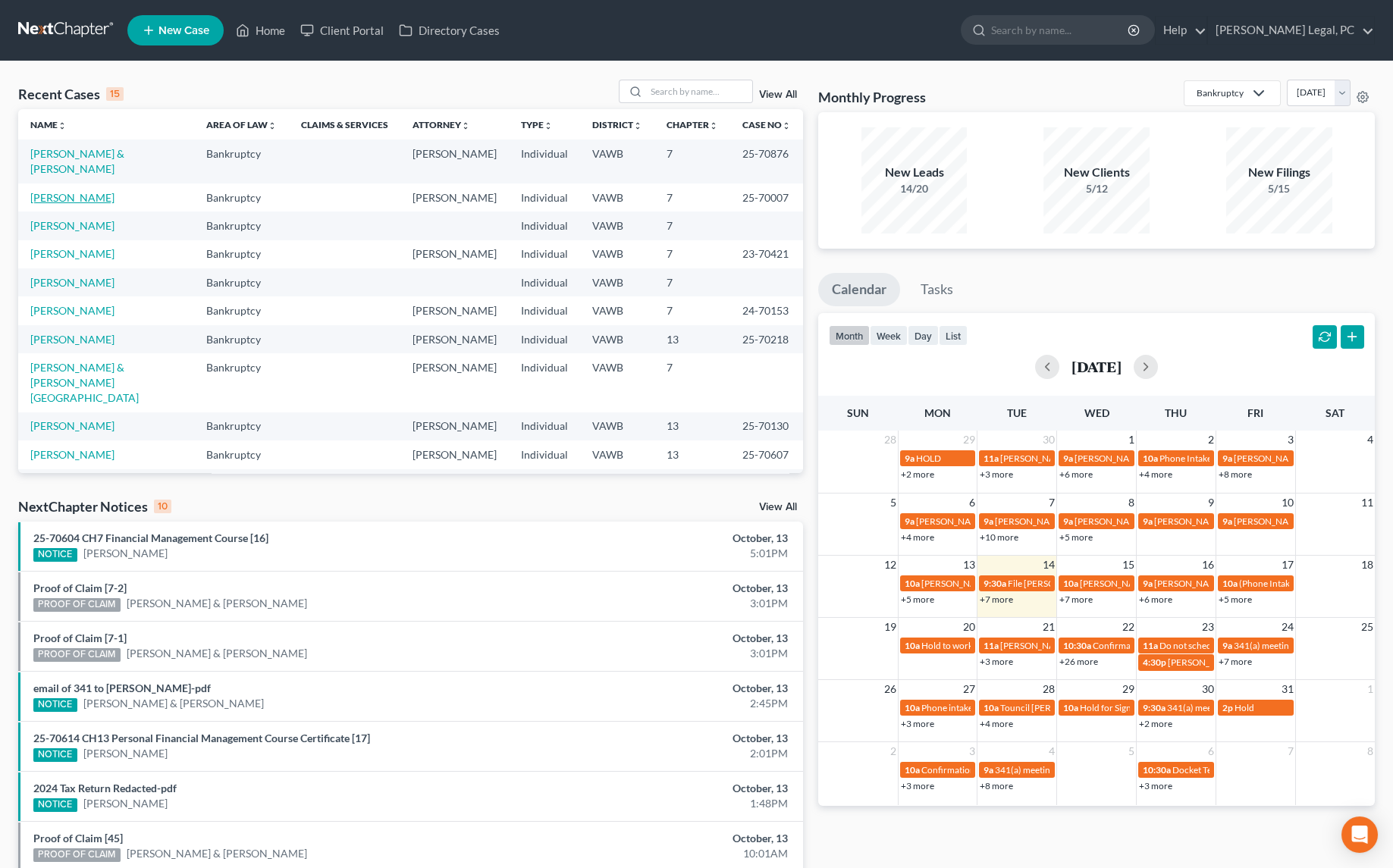
click at [84, 191] on link "Cornette, Christopher" at bounding box center [72, 197] width 84 height 13
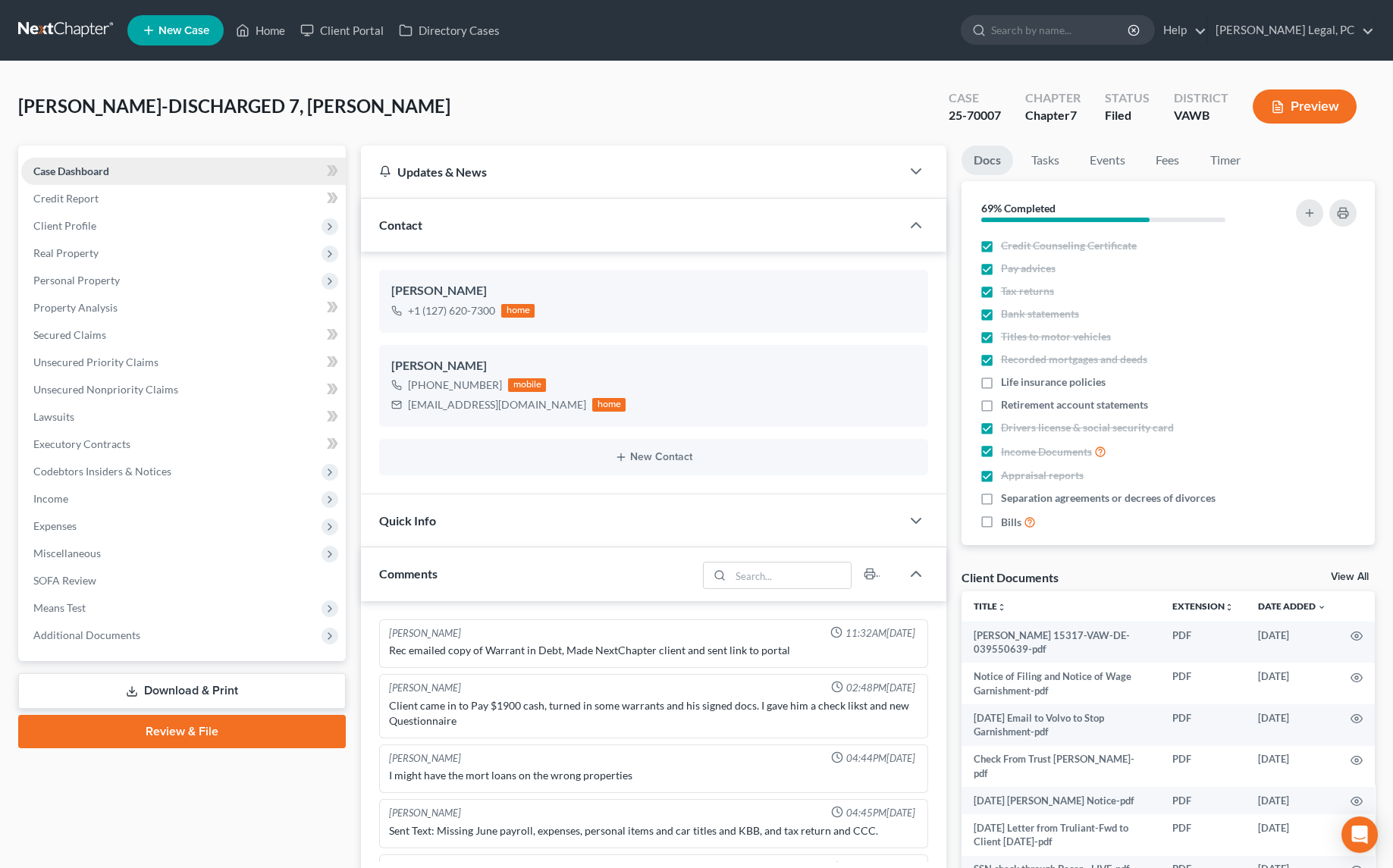
scroll to position [286, 0]
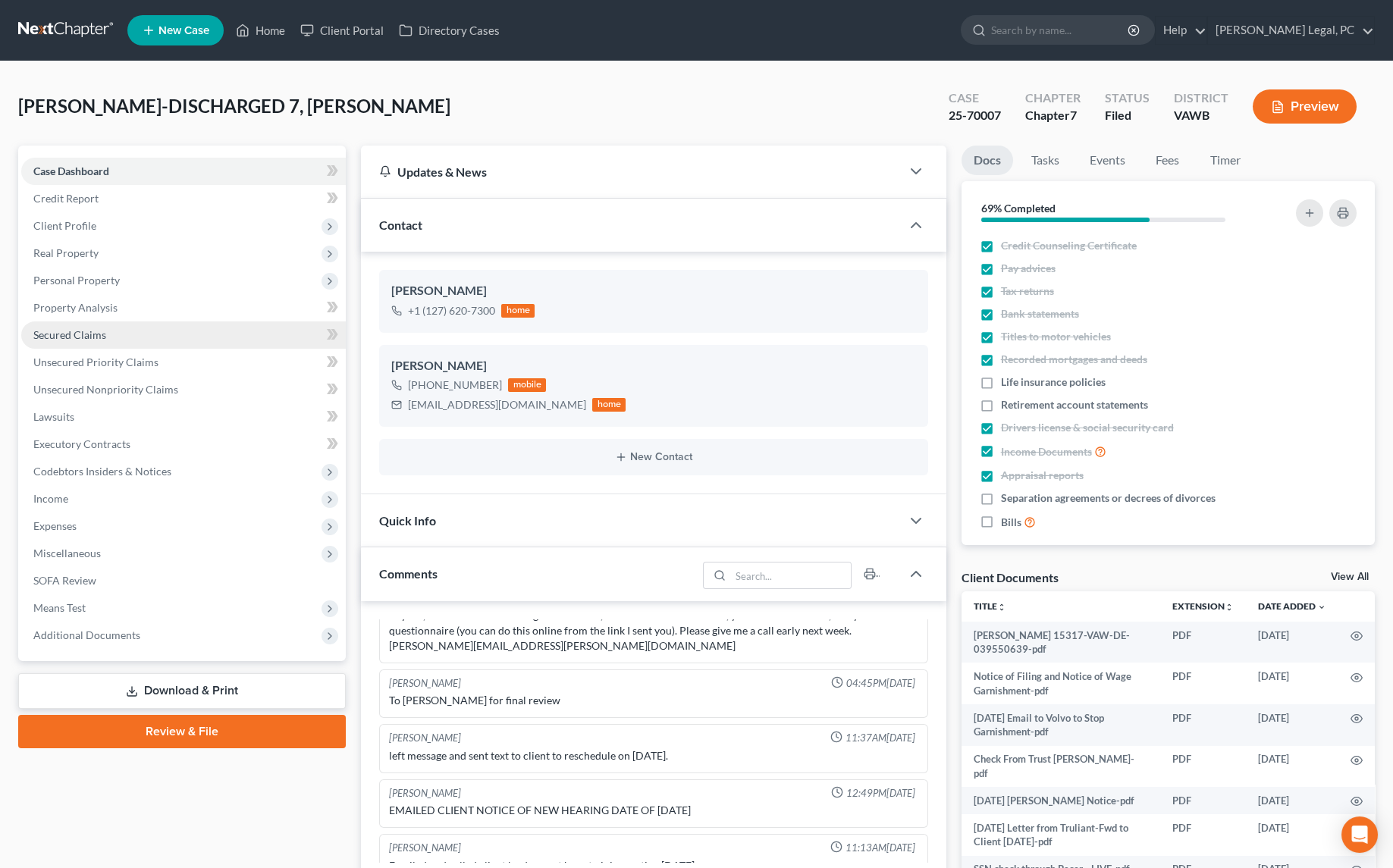
click at [100, 335] on span "Secured Claims" at bounding box center [70, 334] width 73 height 13
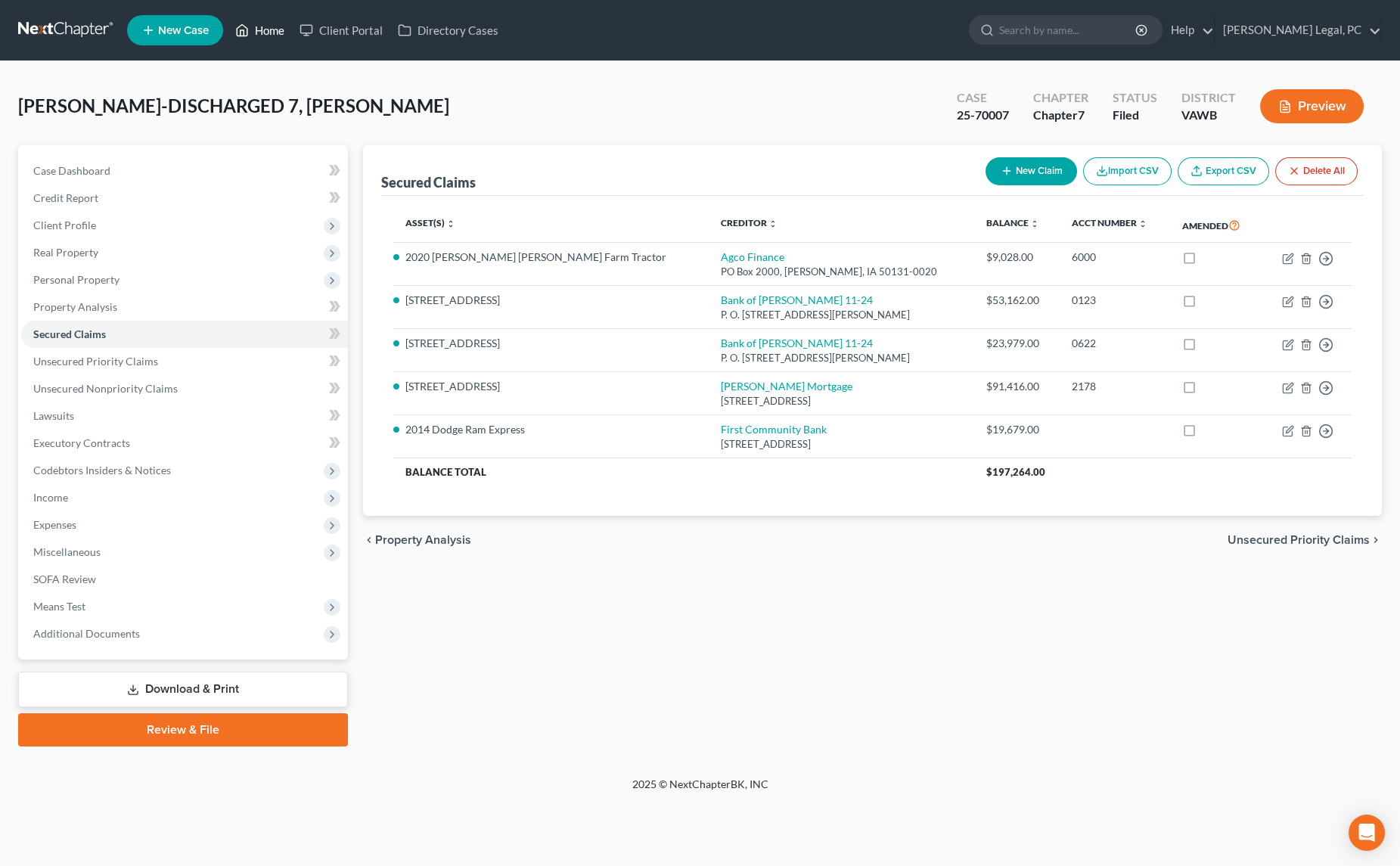
click at [260, 30] on link "Home" at bounding box center [260, 30] width 64 height 27
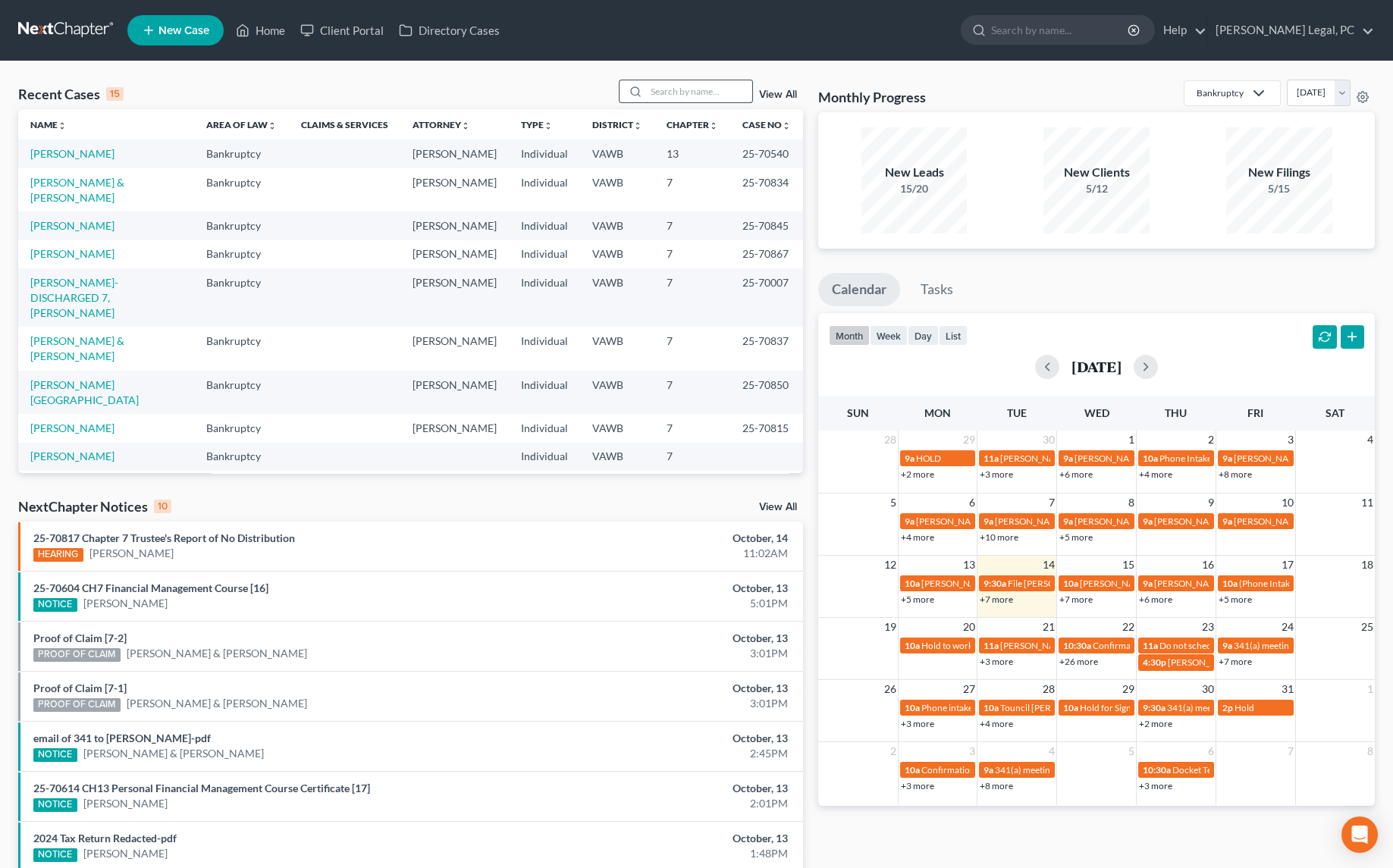
click at [730, 90] on input "search" at bounding box center [699, 91] width 106 height 22
type input "lampkins"
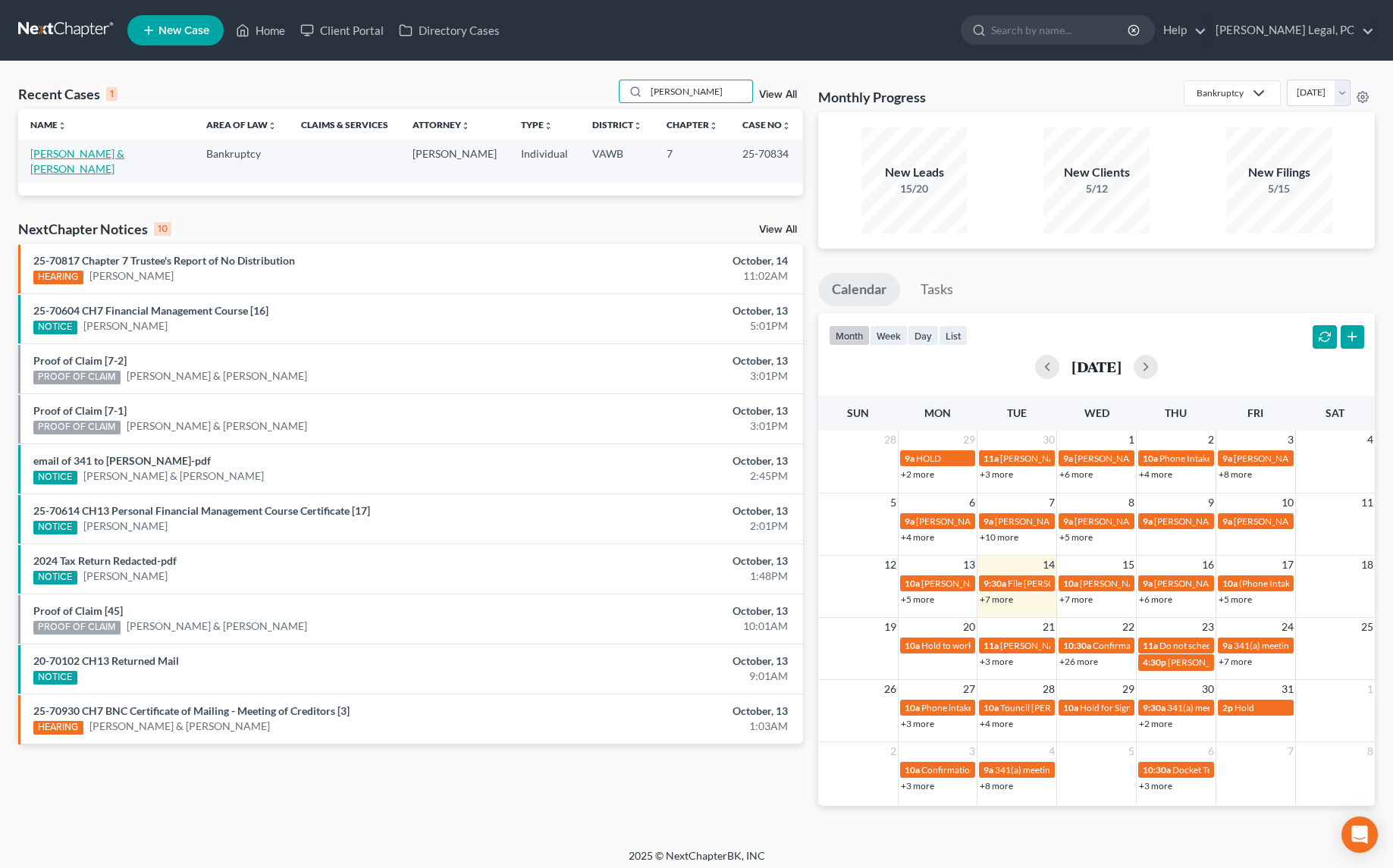
click at [107, 158] on link "Lampkins, Michael & Meghean" at bounding box center [77, 161] width 94 height 28
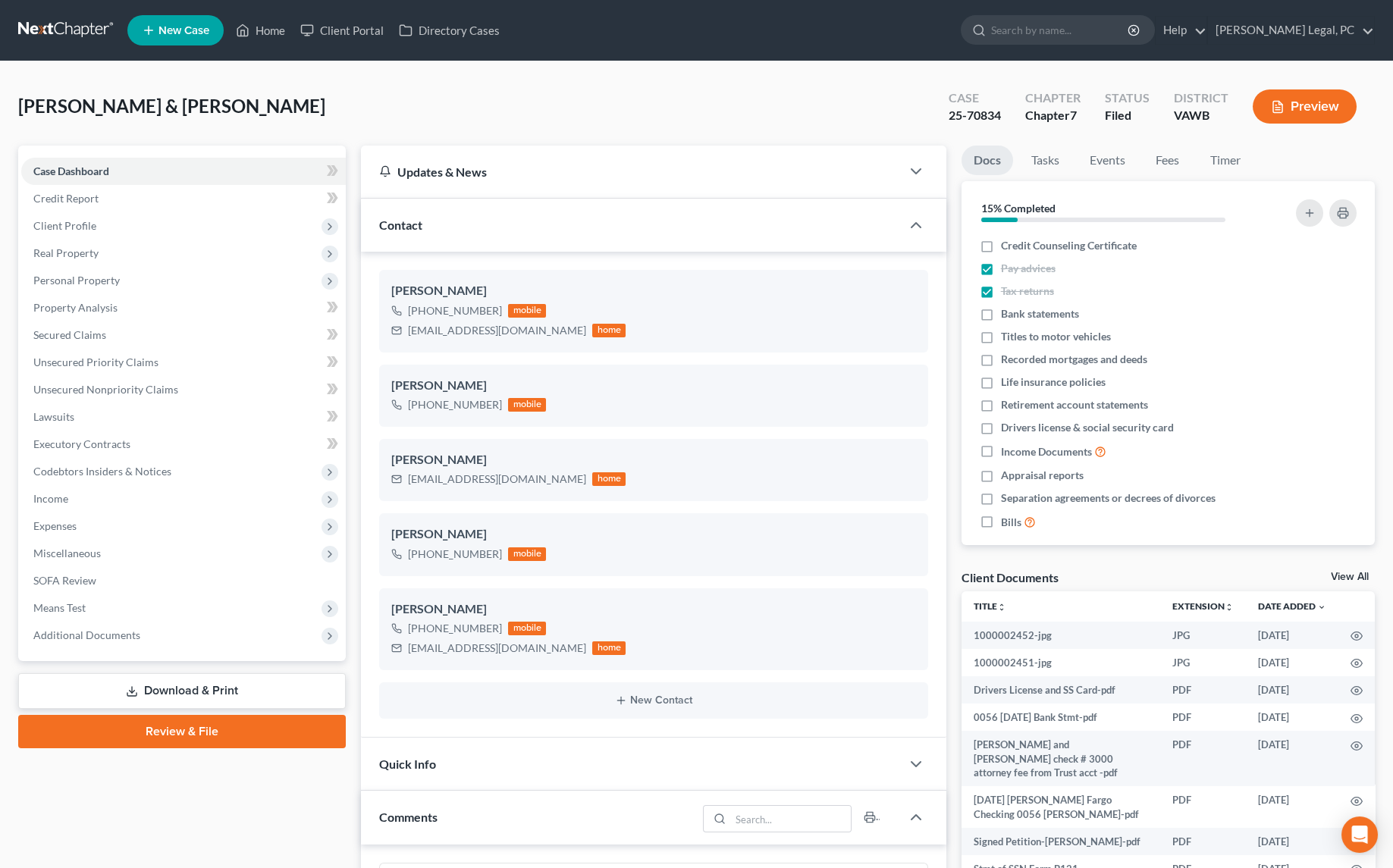
scroll to position [2917, 0]
click at [50, 644] on span "Additional Documents" at bounding box center [183, 635] width 324 height 27
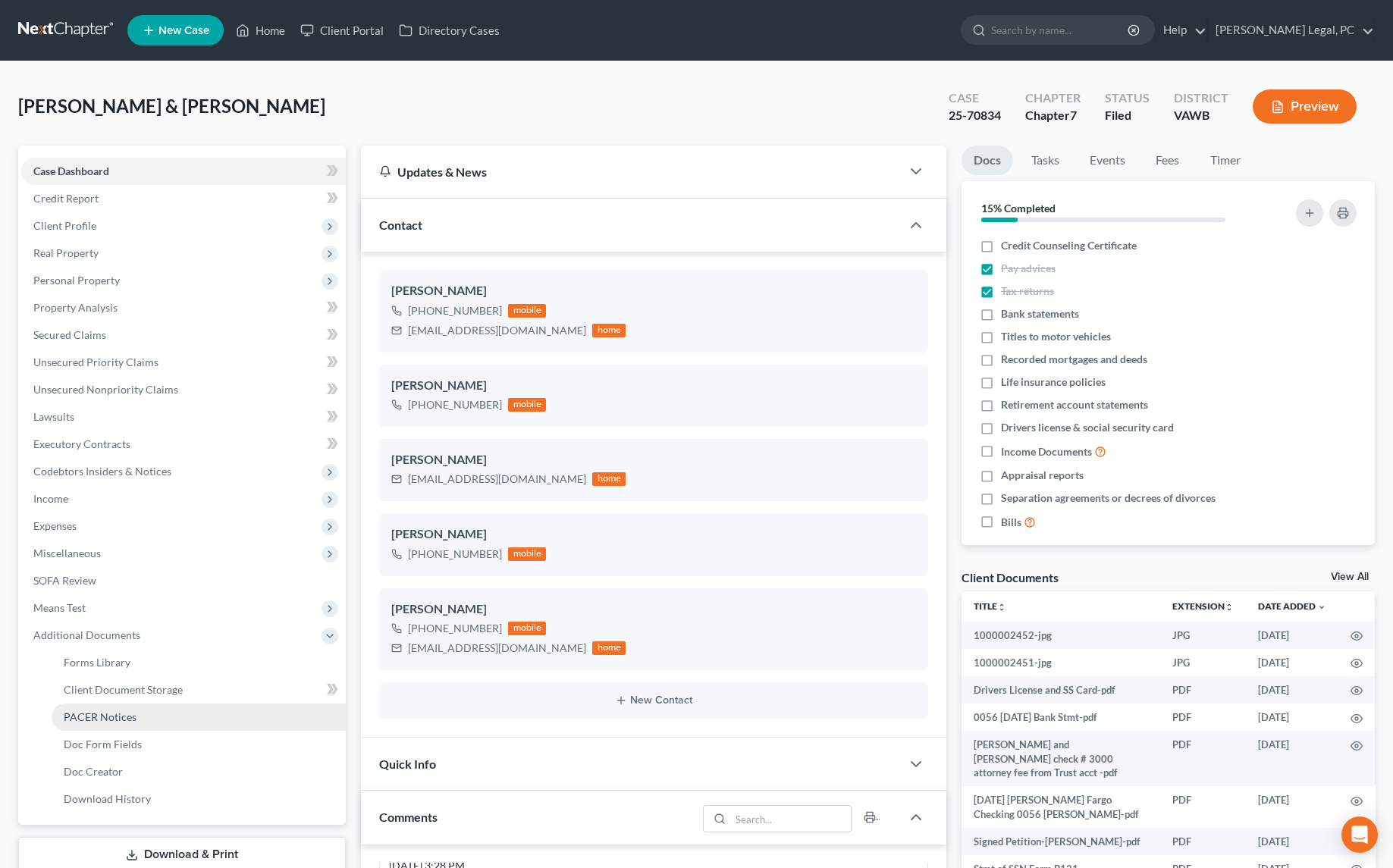
click at [87, 712] on span "PACER Notices" at bounding box center [100, 716] width 73 height 13
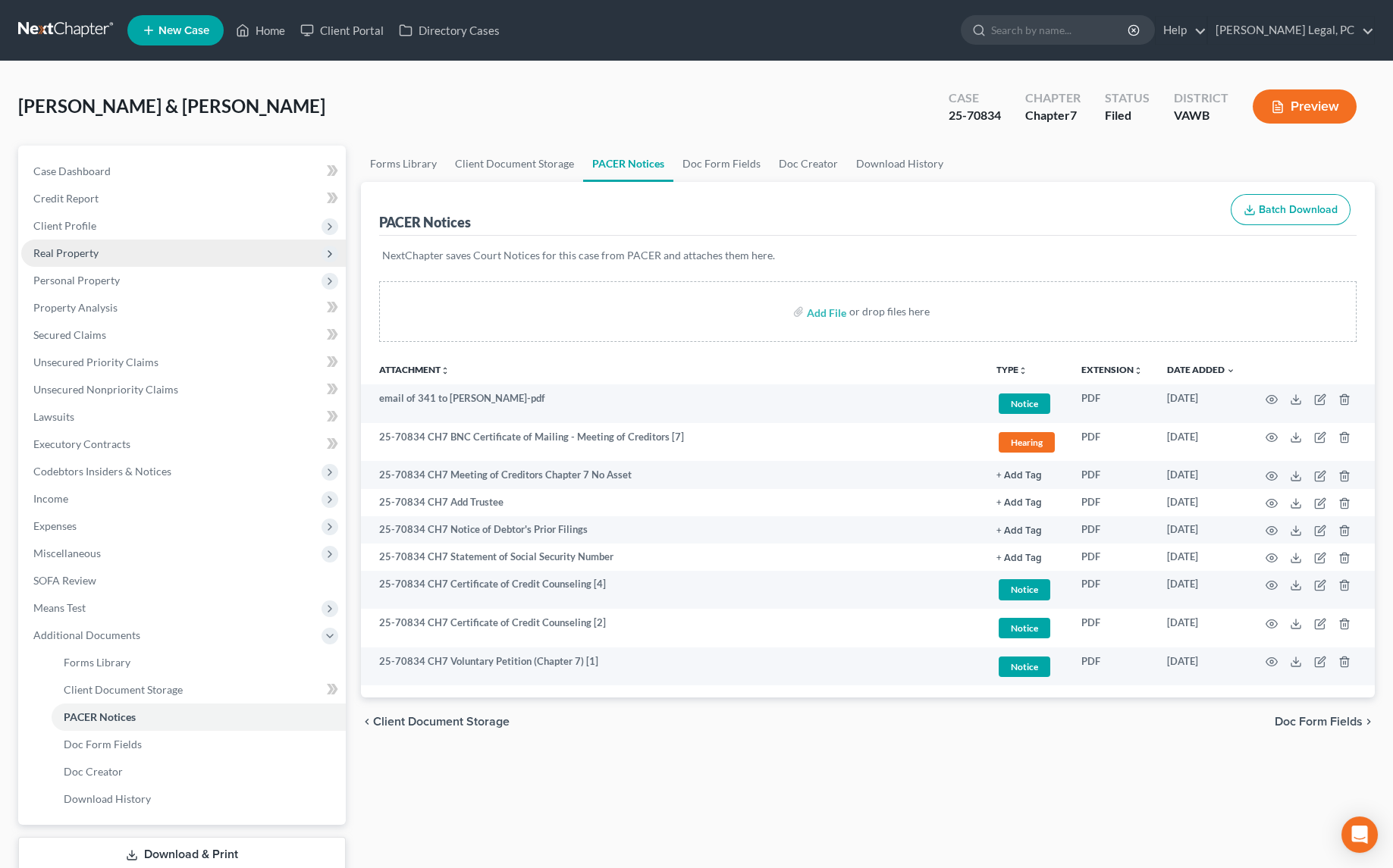
click at [72, 250] on span "Real Property" at bounding box center [66, 253] width 65 height 13
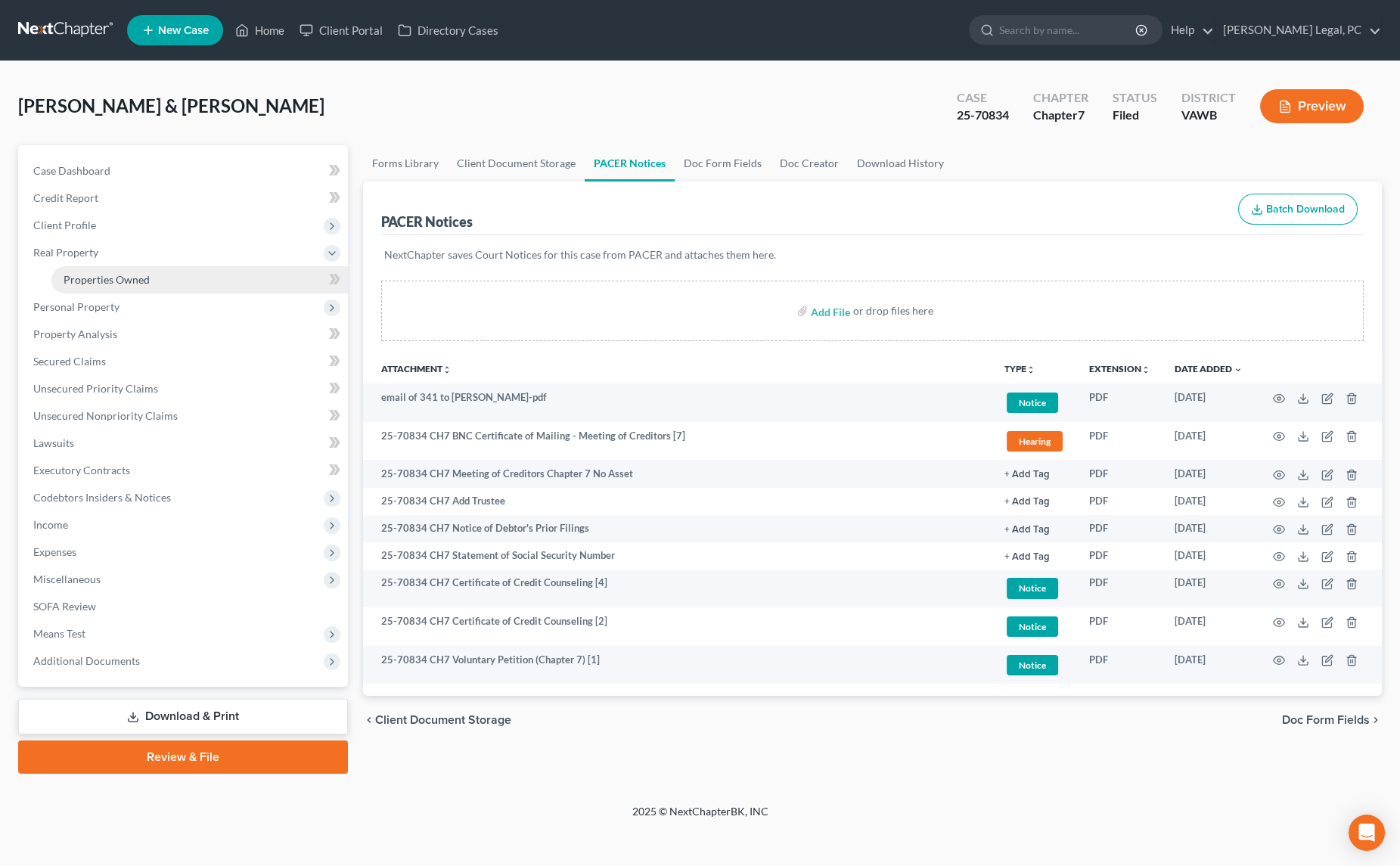
click at [77, 277] on span "Properties Owned" at bounding box center [107, 279] width 86 height 13
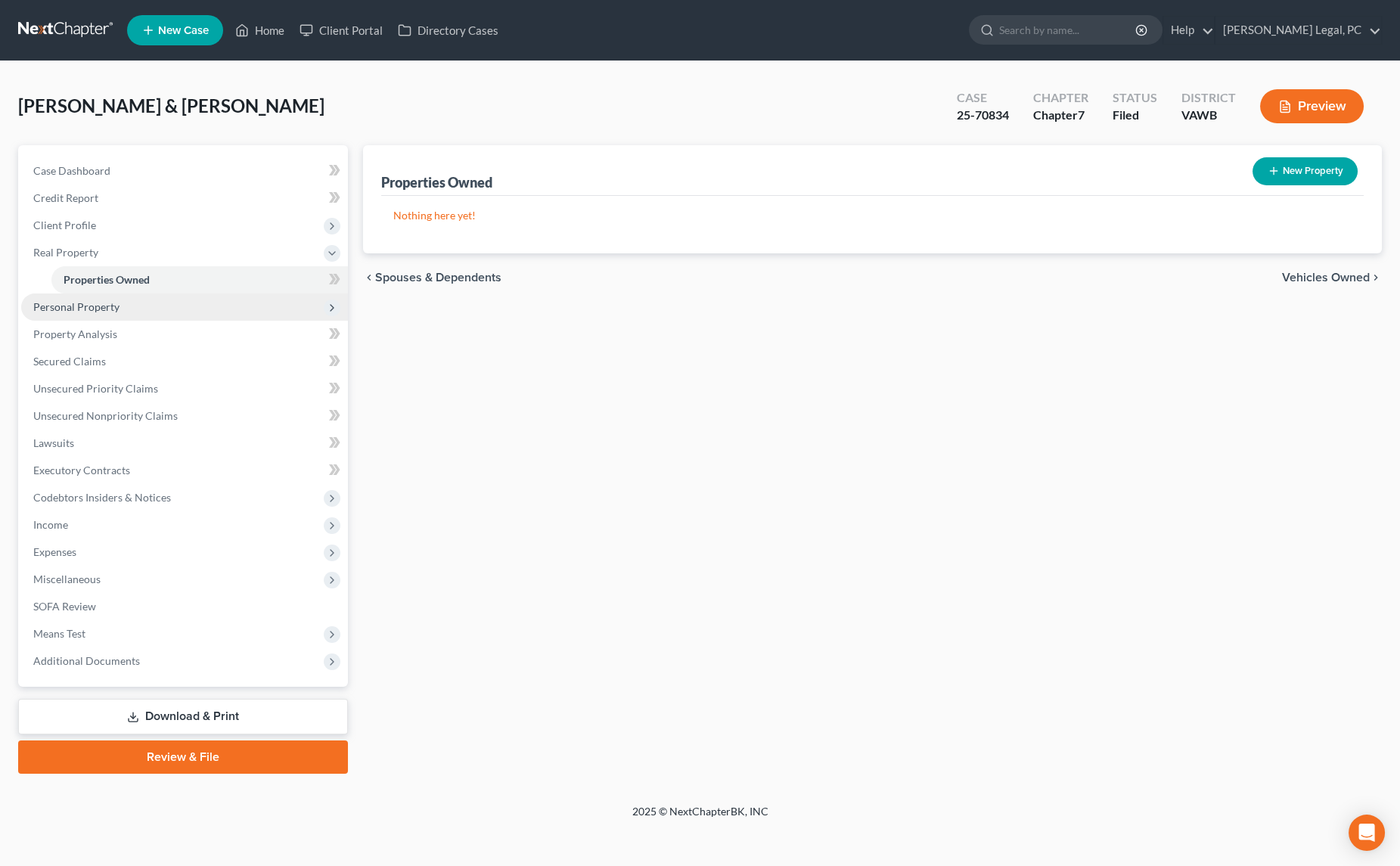
click at [93, 304] on span "Personal Property" at bounding box center [76, 307] width 86 height 13
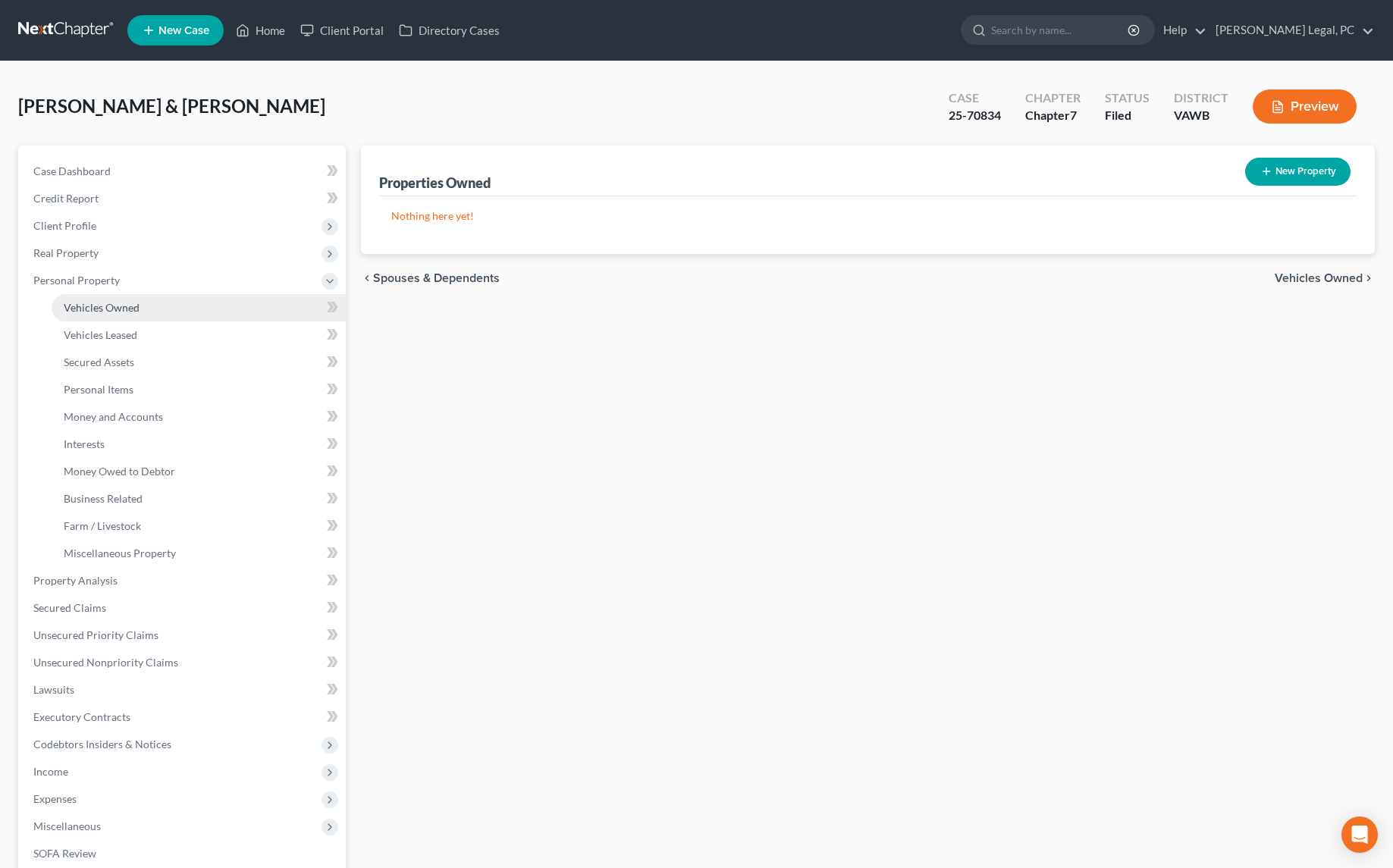
click at [106, 312] on span "Vehicles Owned" at bounding box center [102, 307] width 76 height 13
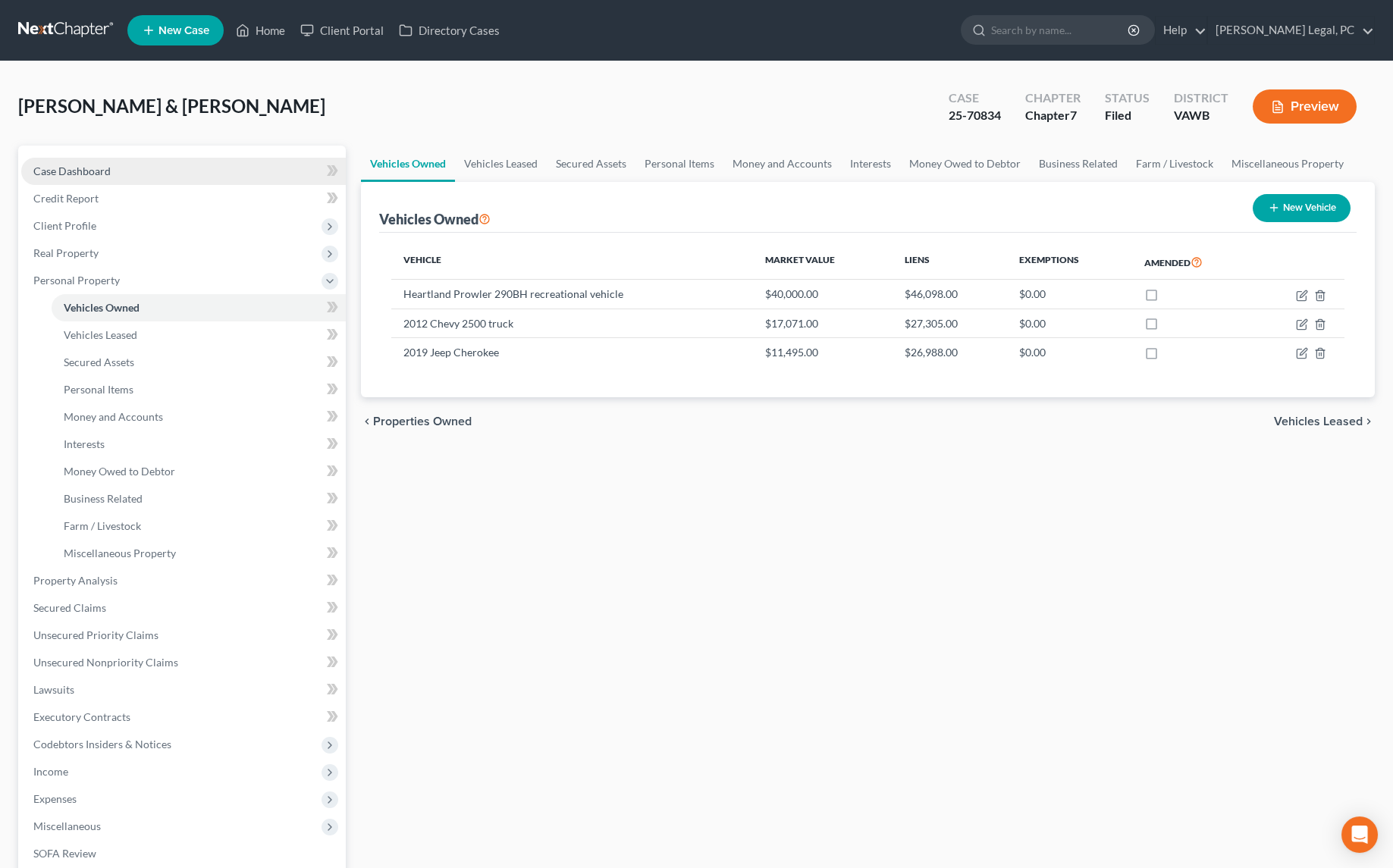
click at [134, 171] on link "Case Dashboard" at bounding box center [183, 171] width 324 height 27
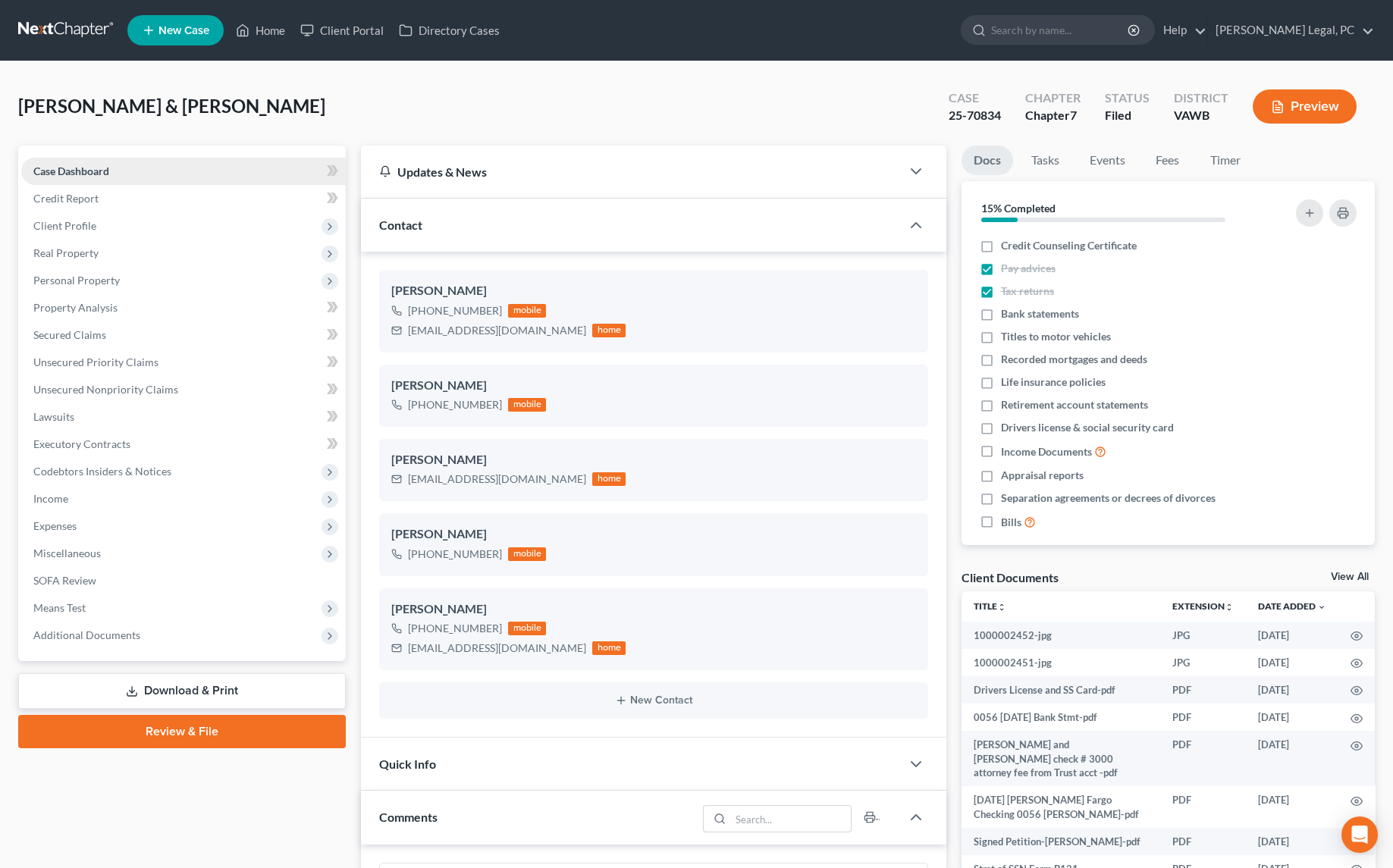
scroll to position [2917, 0]
